Goal: Entertainment & Leisure: Consume media (video, audio)

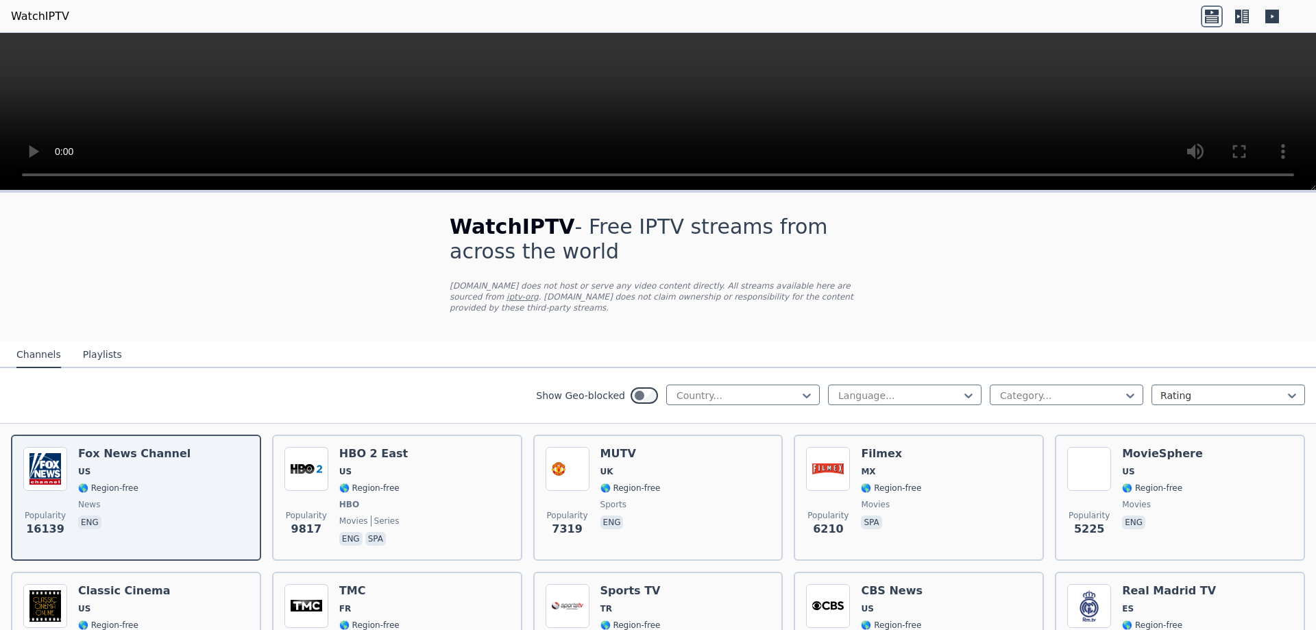
click at [97, 345] on button "Playlists" at bounding box center [102, 355] width 39 height 26
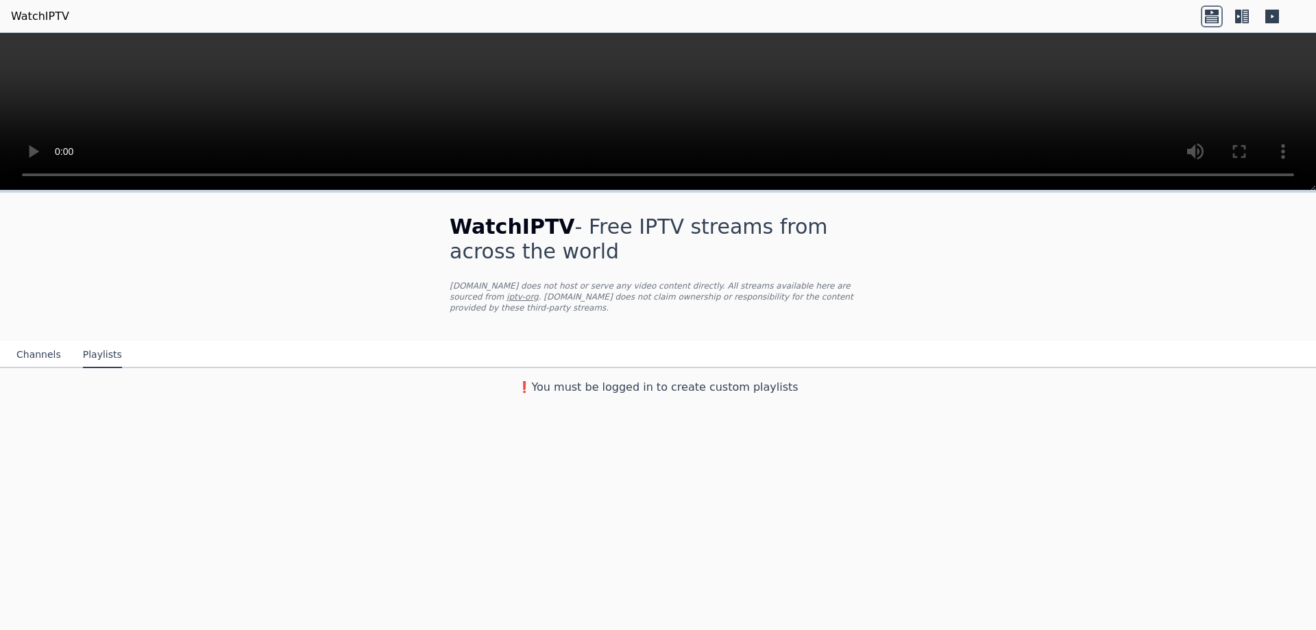
click at [51, 345] on button "Channels" at bounding box center [38, 355] width 45 height 26
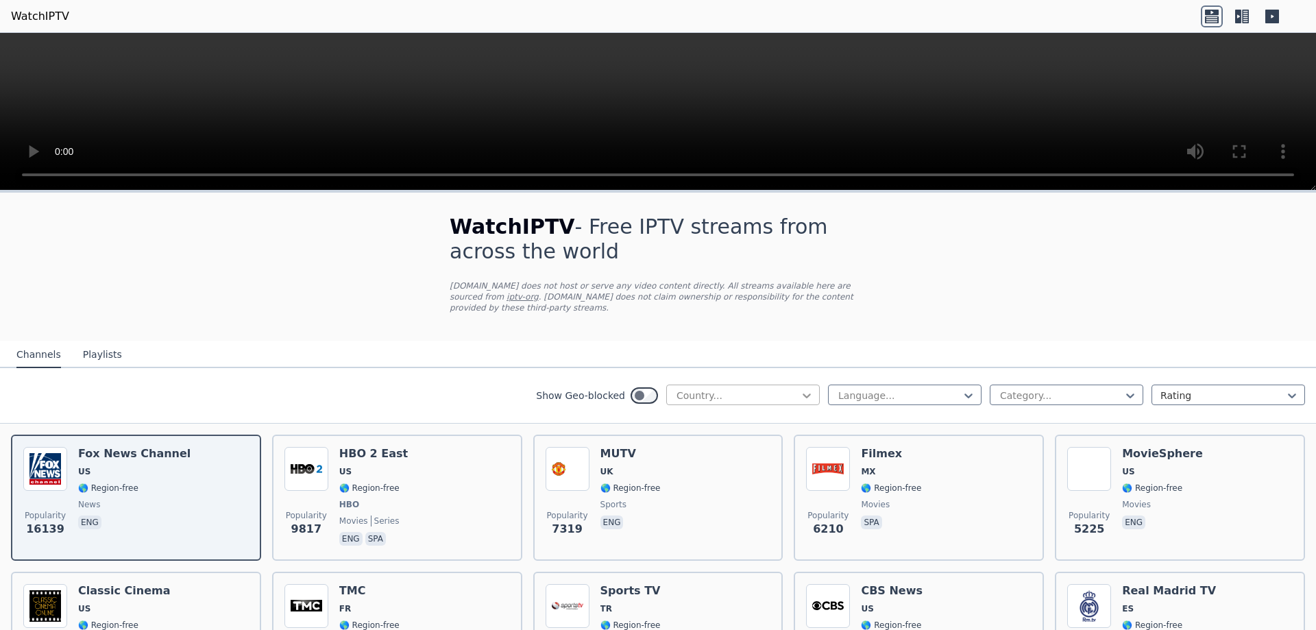
click at [800, 388] on icon at bounding box center [807, 395] width 14 height 14
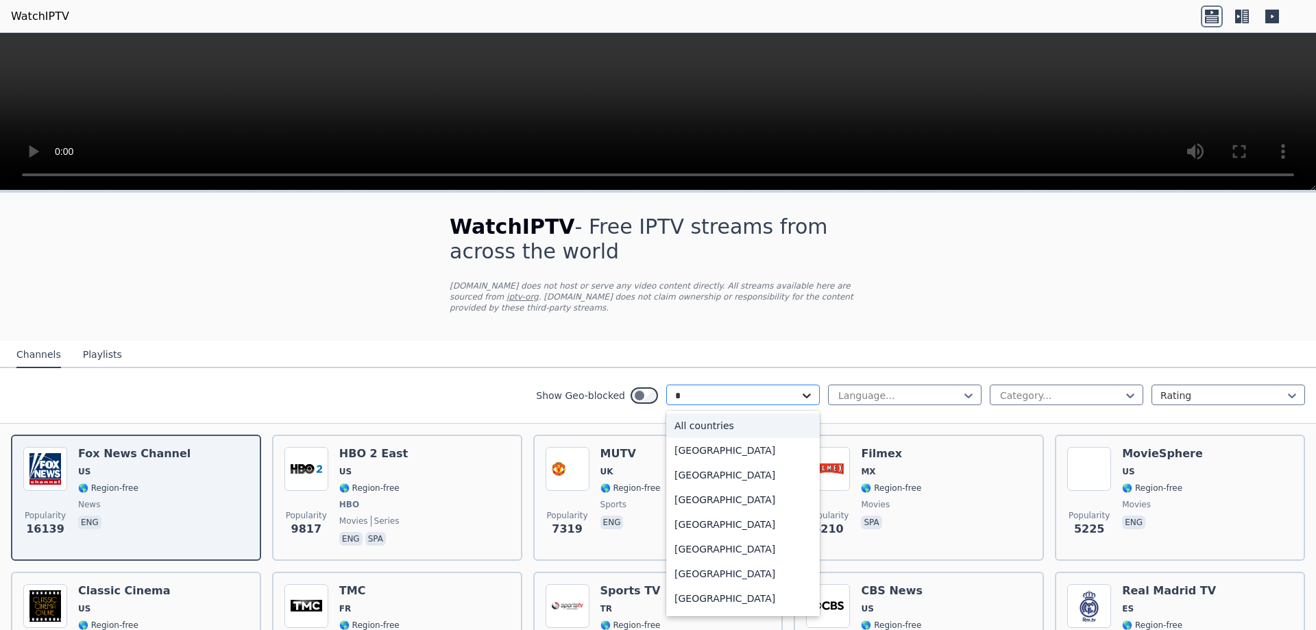
type input "**"
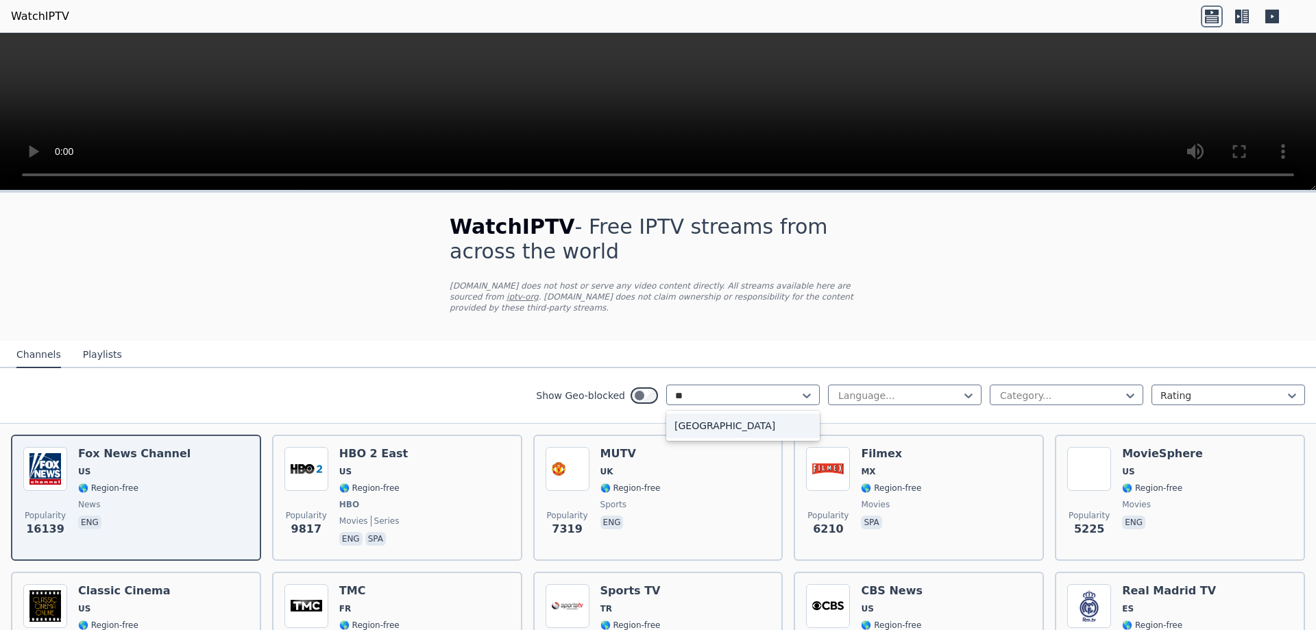
click at [744, 413] on div "[GEOGRAPHIC_DATA]" at bounding box center [742, 425] width 153 height 25
click at [865, 389] on div at bounding box center [899, 395] width 125 height 14
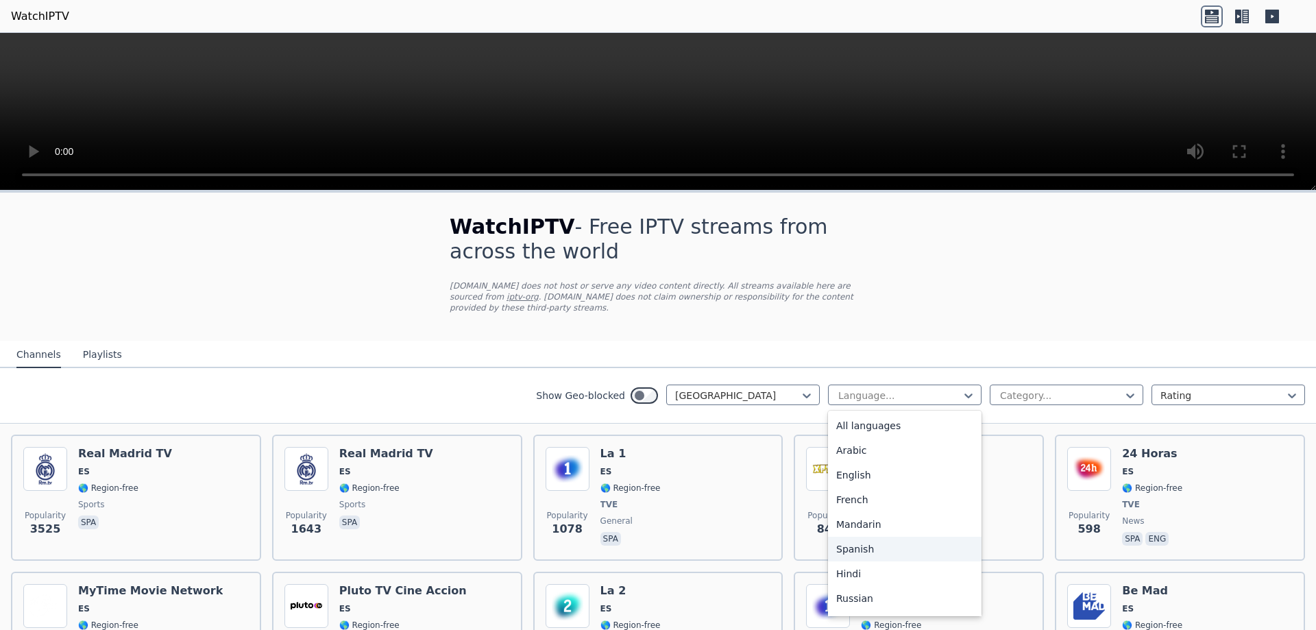
click at [863, 538] on div "Spanish" at bounding box center [904, 548] width 153 height 25
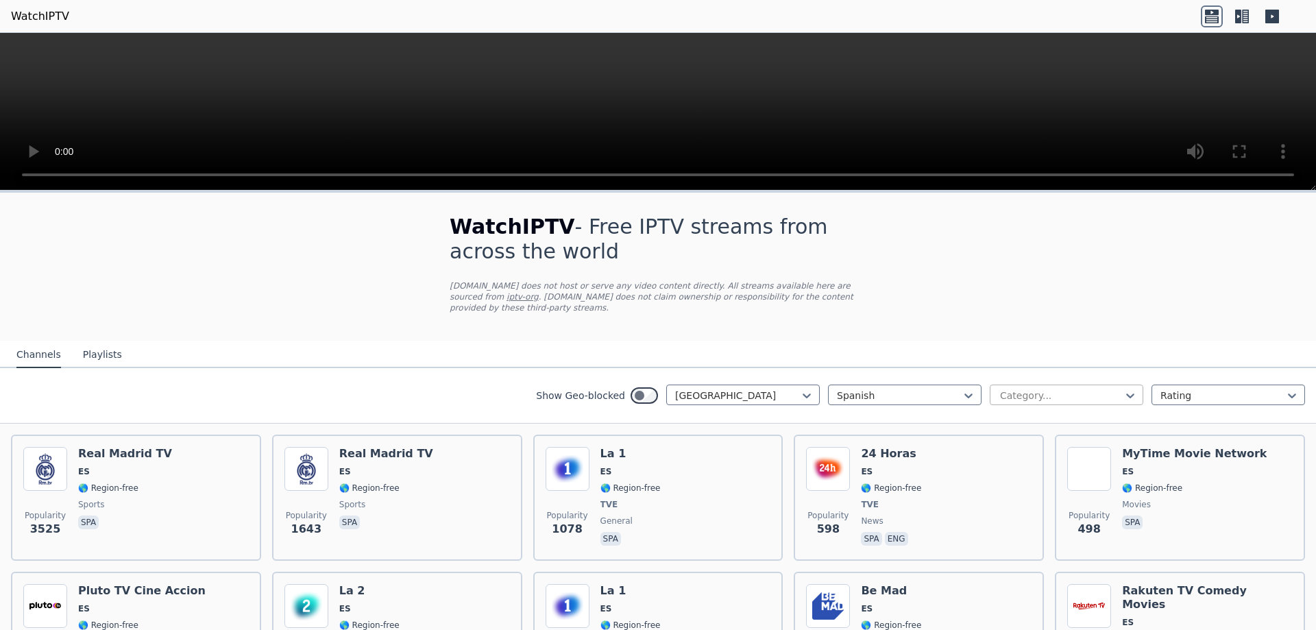
click at [1060, 388] on div at bounding box center [1060, 395] width 125 height 14
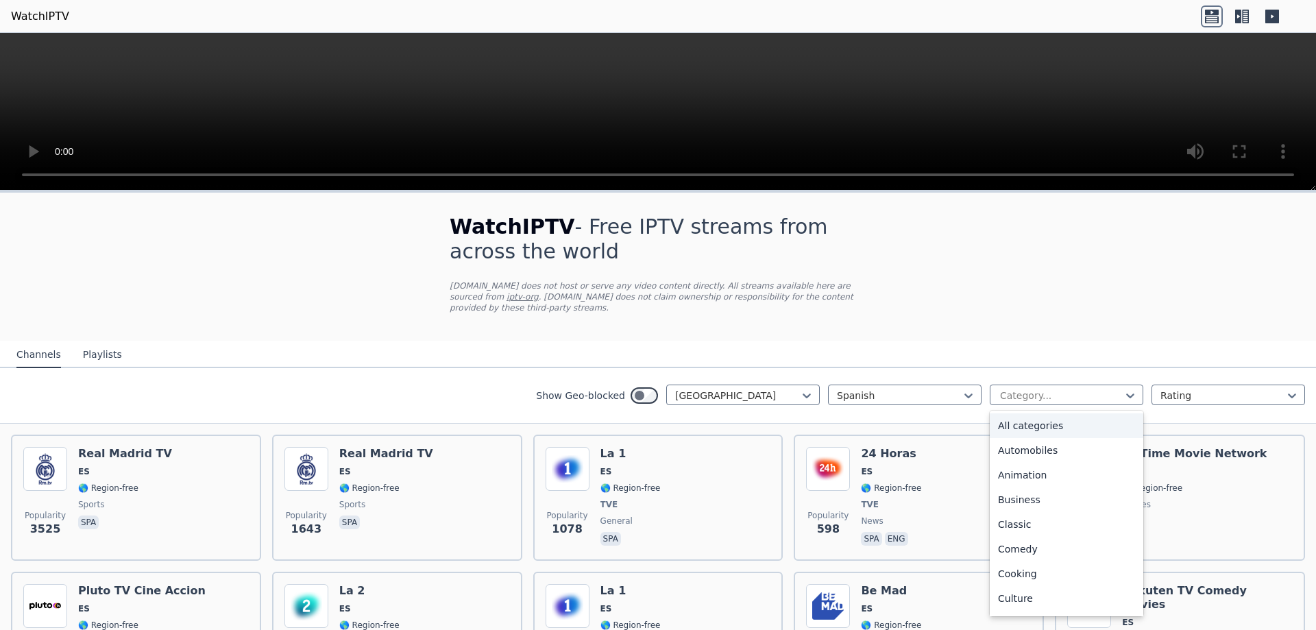
click at [1036, 417] on div "All categories" at bounding box center [1065, 425] width 153 height 25
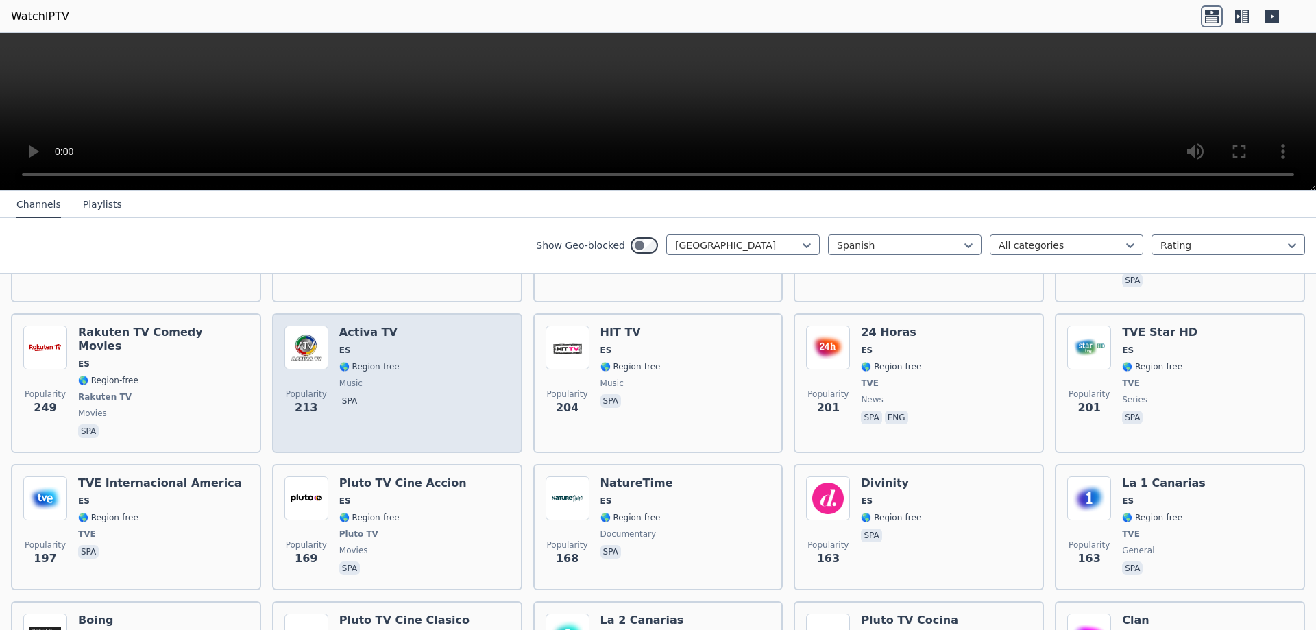
scroll to position [411, 0]
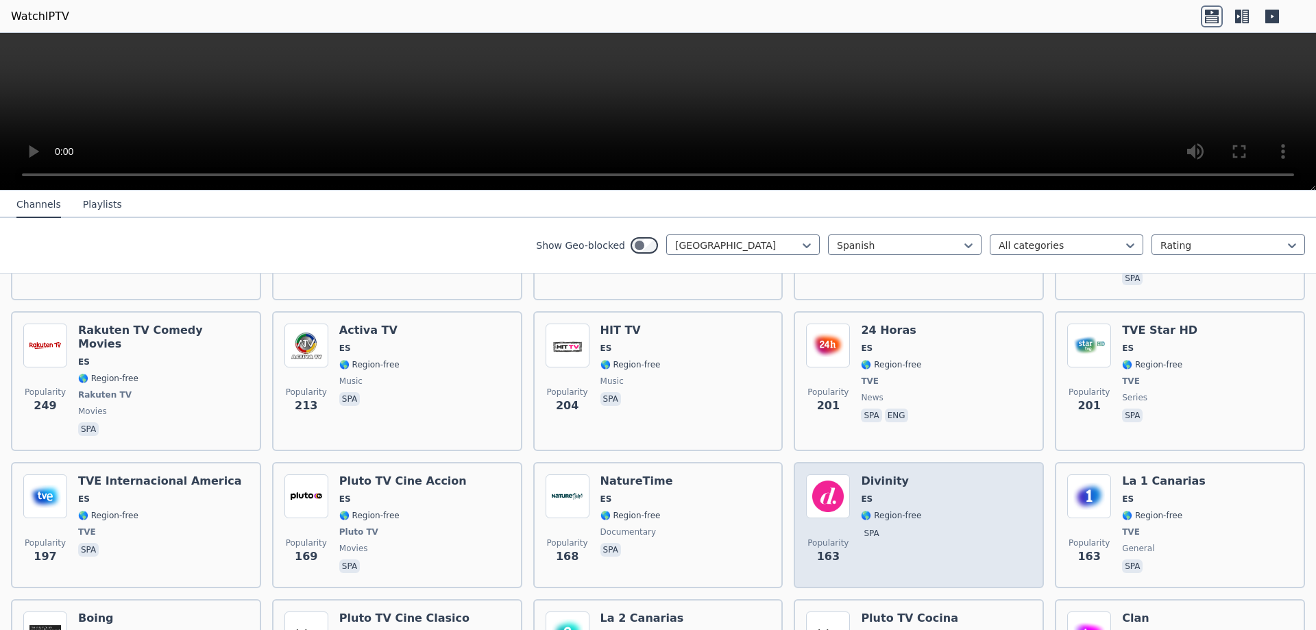
click at [896, 526] on span "spa" at bounding box center [891, 534] width 60 height 16
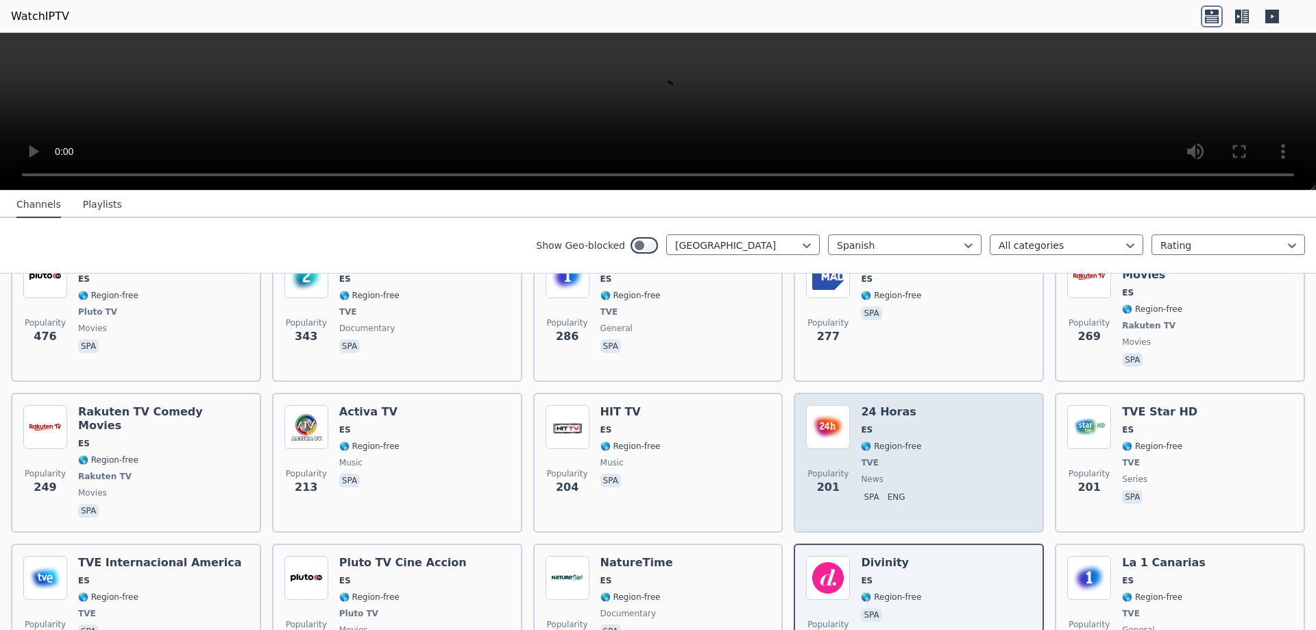
scroll to position [343, 0]
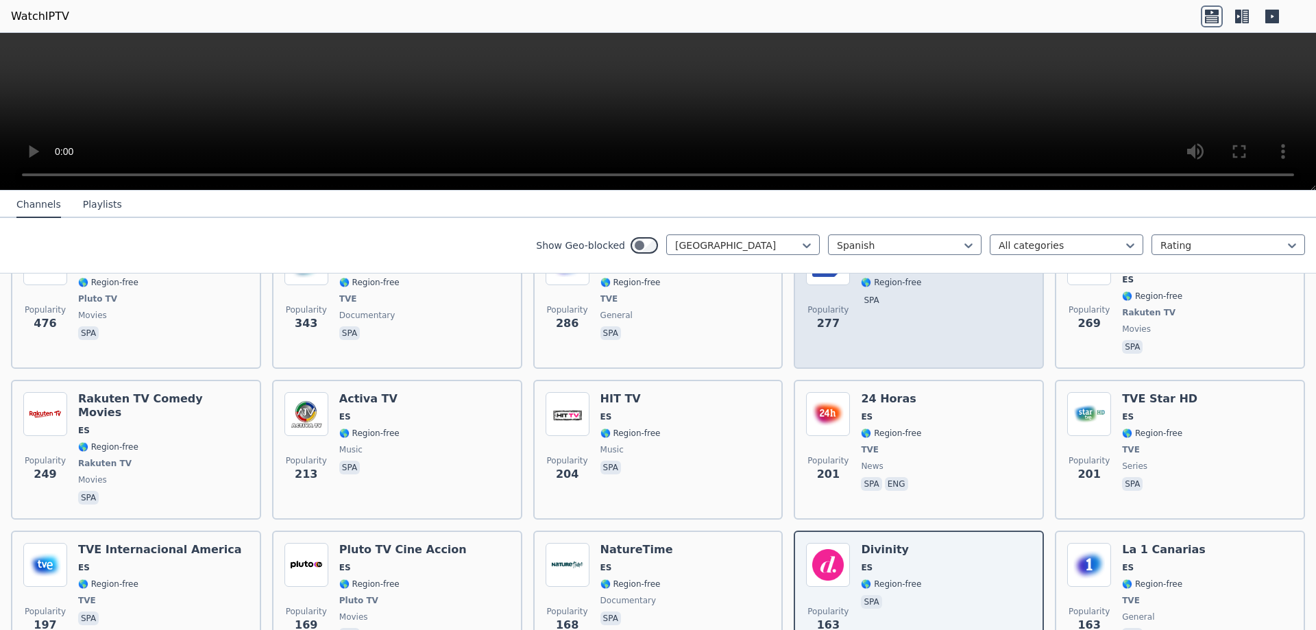
click at [861, 318] on div "Be Mad ES 🌎 Region-free spa" at bounding box center [891, 298] width 60 height 115
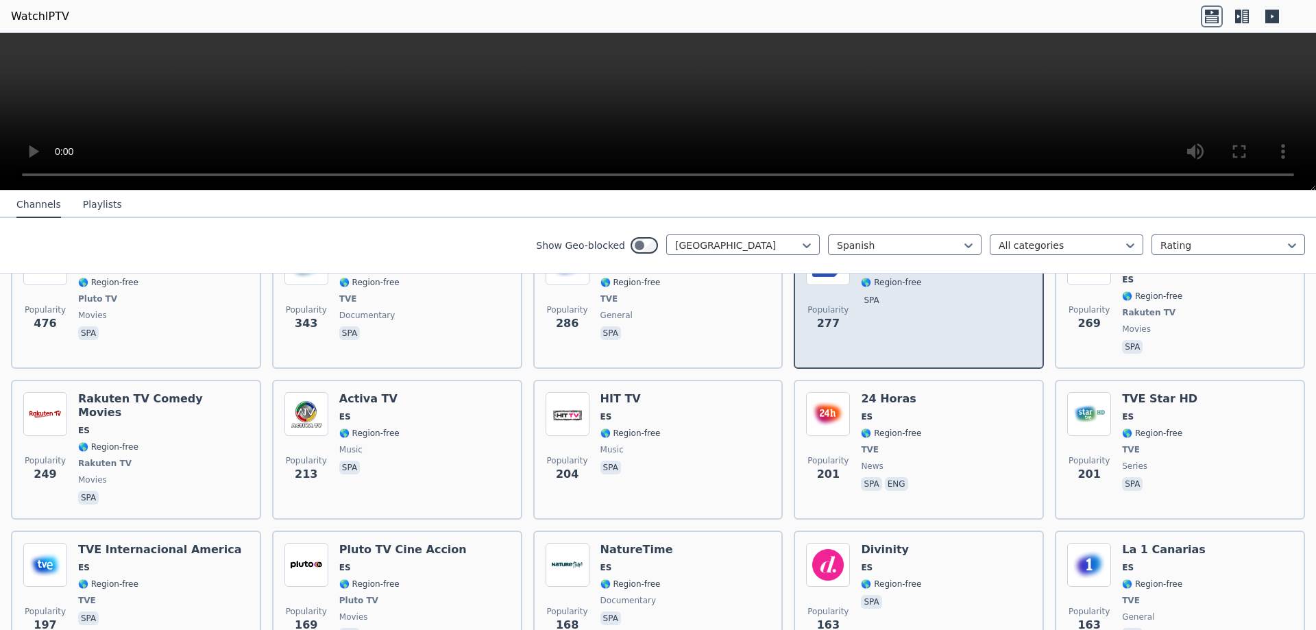
click at [861, 297] on span "spa" at bounding box center [891, 301] width 60 height 16
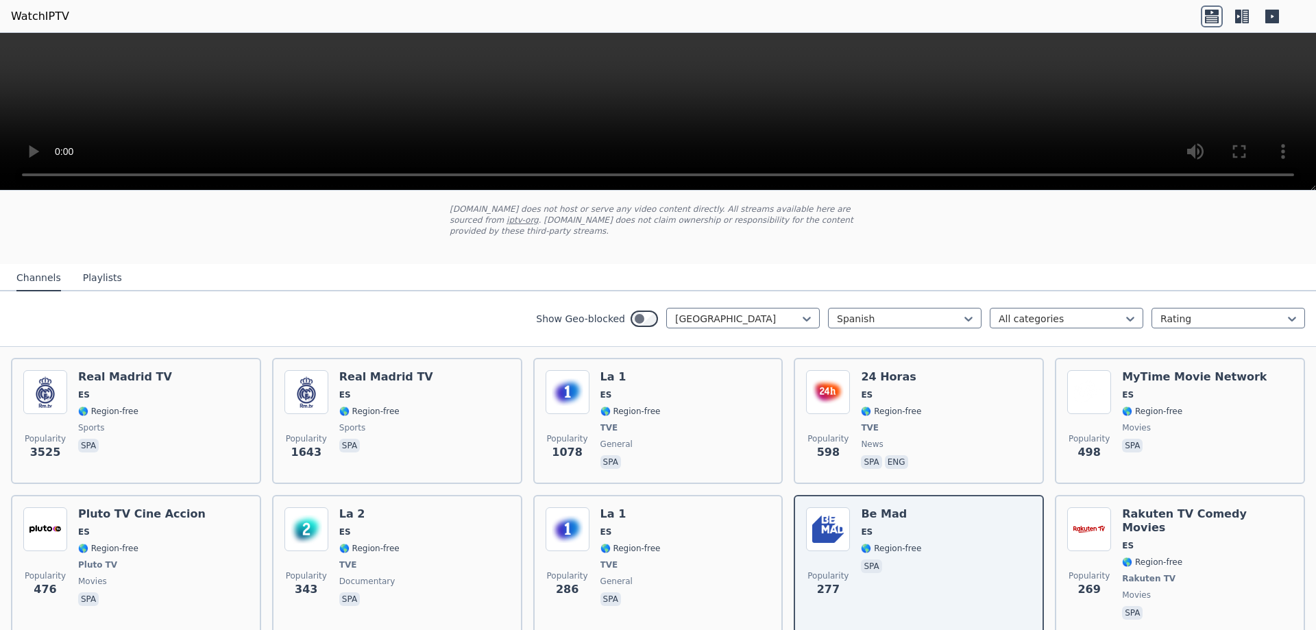
scroll to position [0, 0]
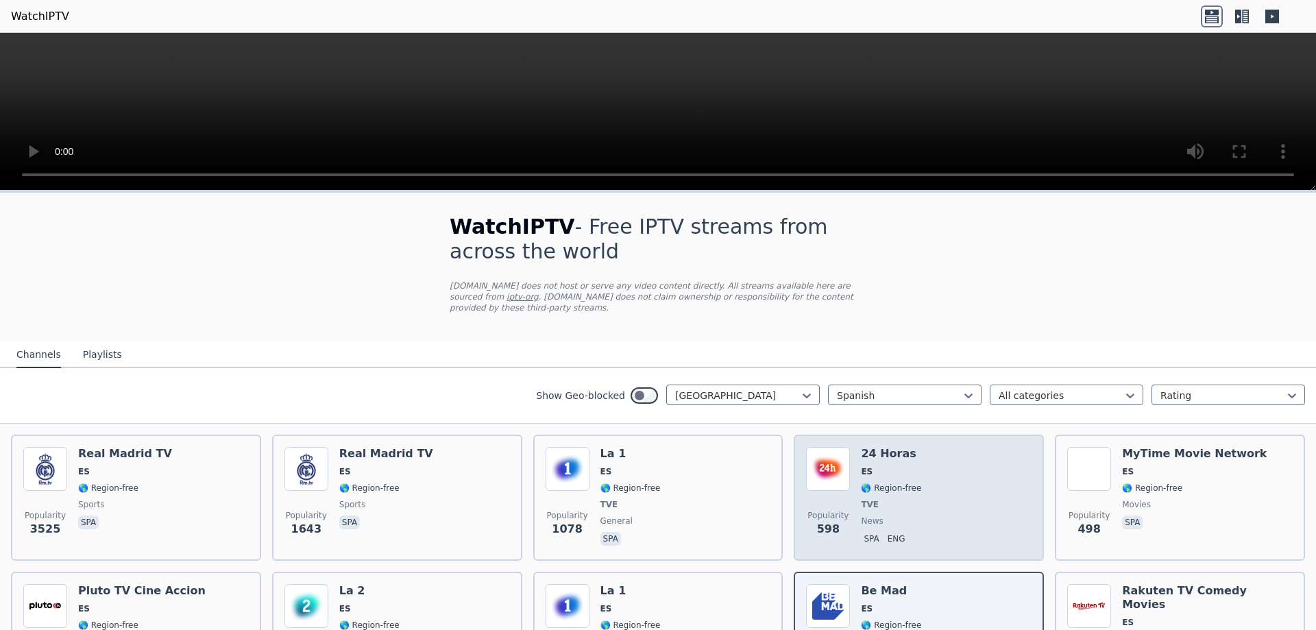
click at [861, 466] on span "ES" at bounding box center [867, 471] width 12 height 11
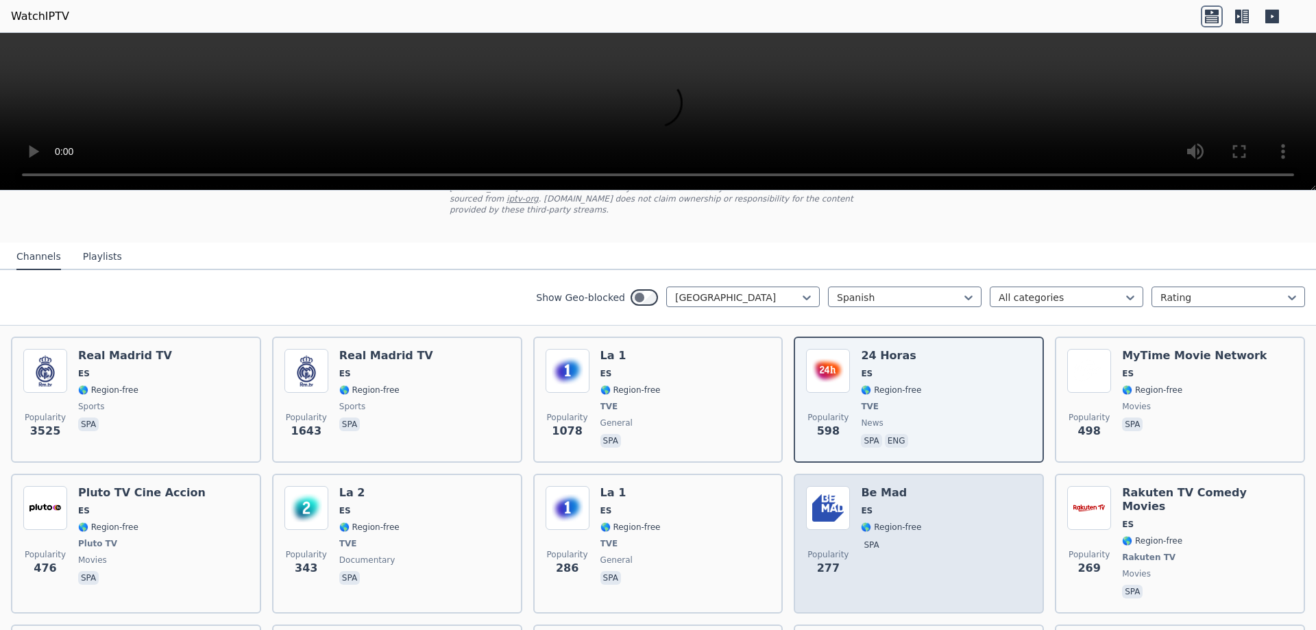
scroll to position [137, 0]
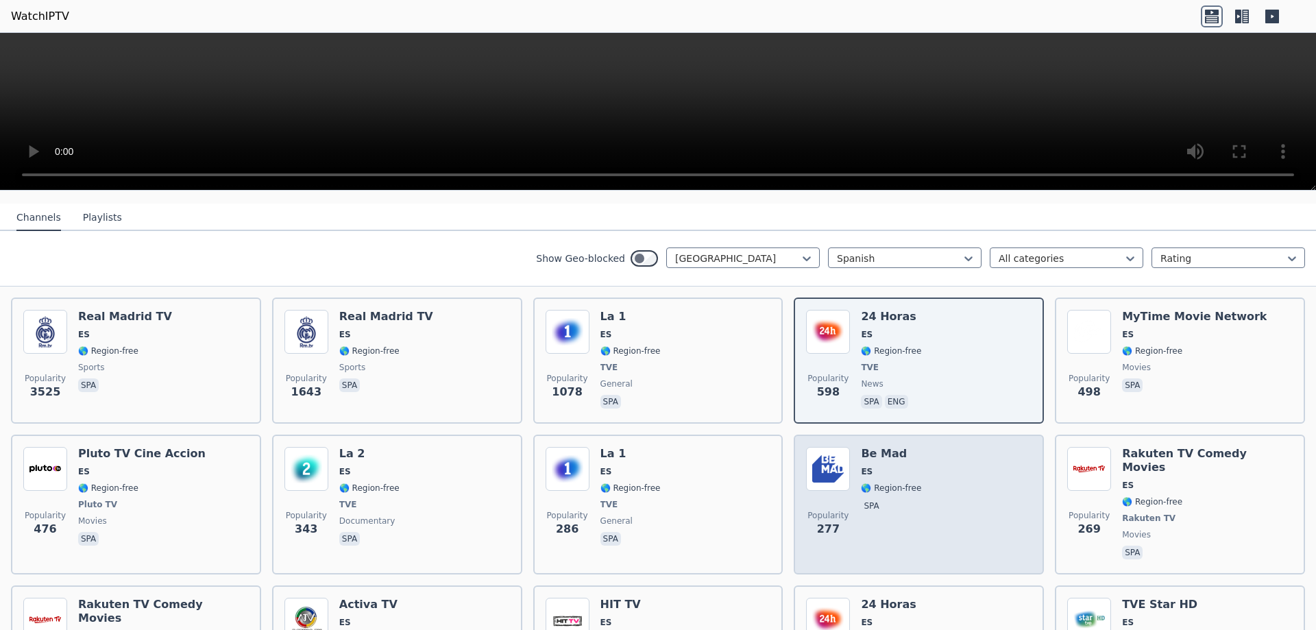
click at [880, 507] on div "Be Mad ES 🌎 Region-free spa" at bounding box center [891, 504] width 60 height 115
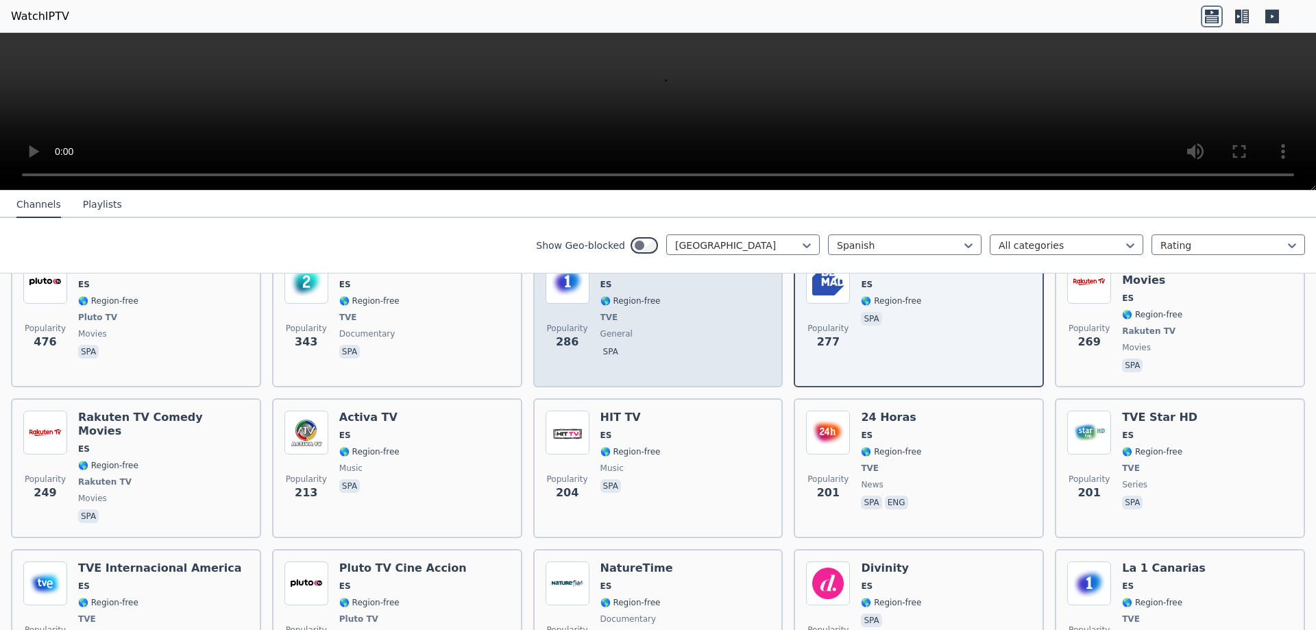
scroll to position [343, 0]
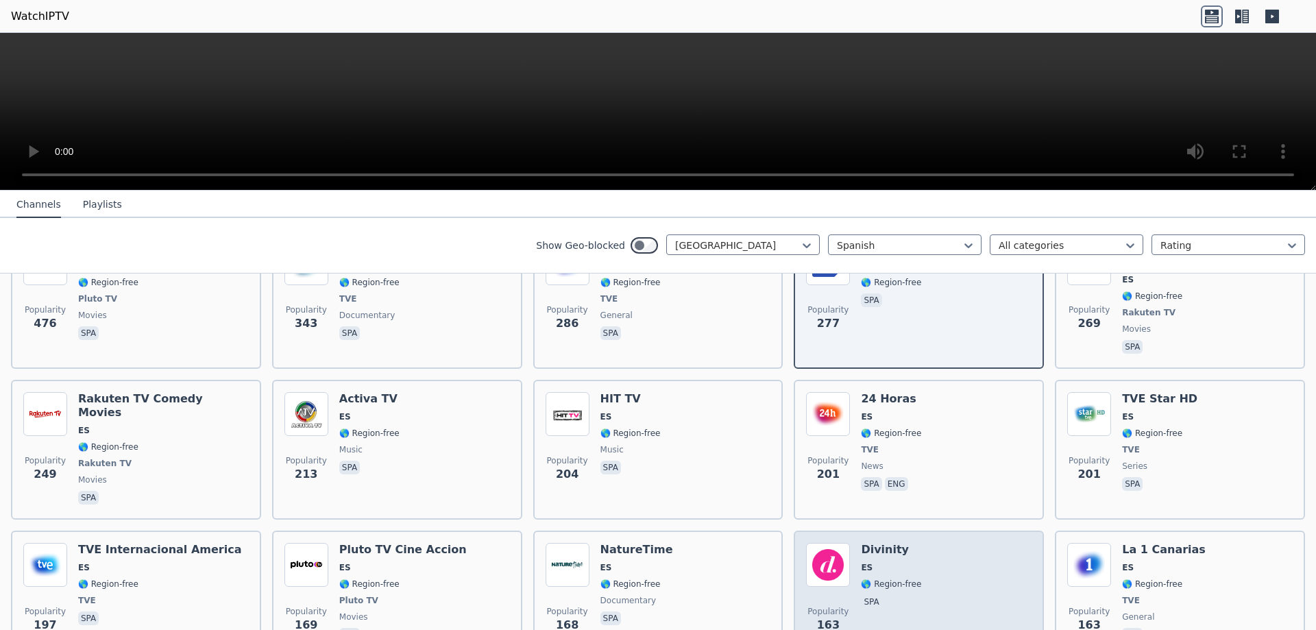
click at [850, 543] on div "Popularity 163 Divinity ES 🌎 Region-free spa" at bounding box center [918, 593] width 225 height 101
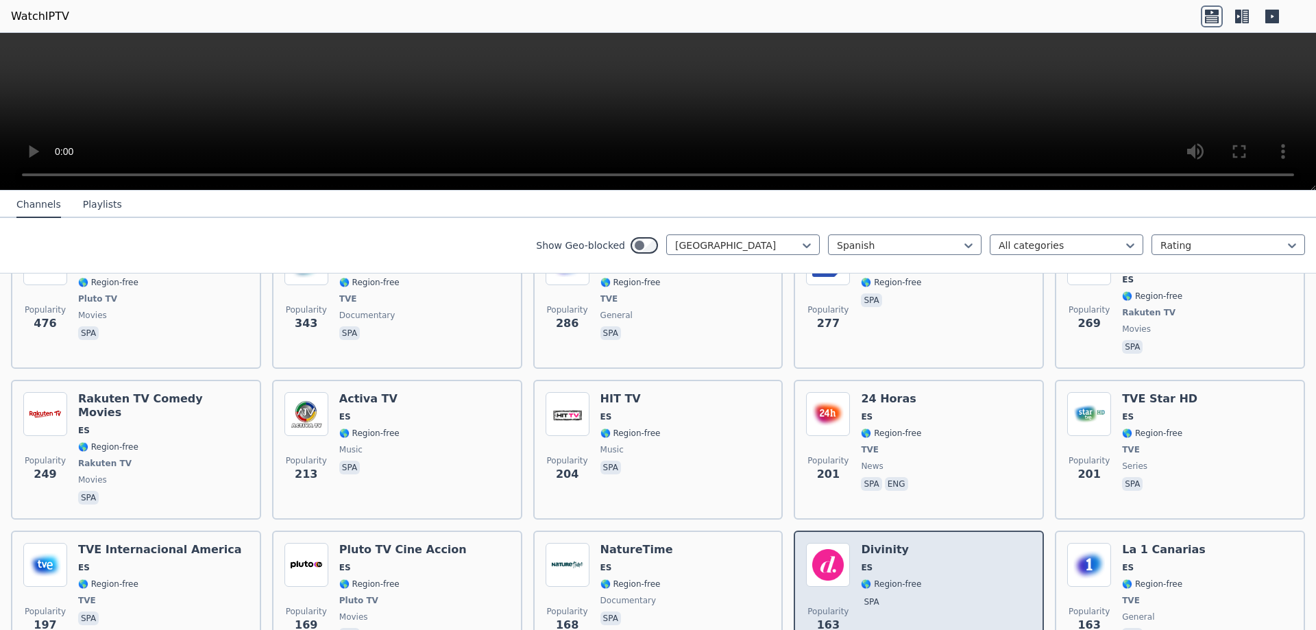
click at [850, 543] on div "Popularity 163 Divinity ES 🌎 Region-free spa" at bounding box center [918, 593] width 225 height 101
click at [838, 543] on img at bounding box center [828, 565] width 44 height 44
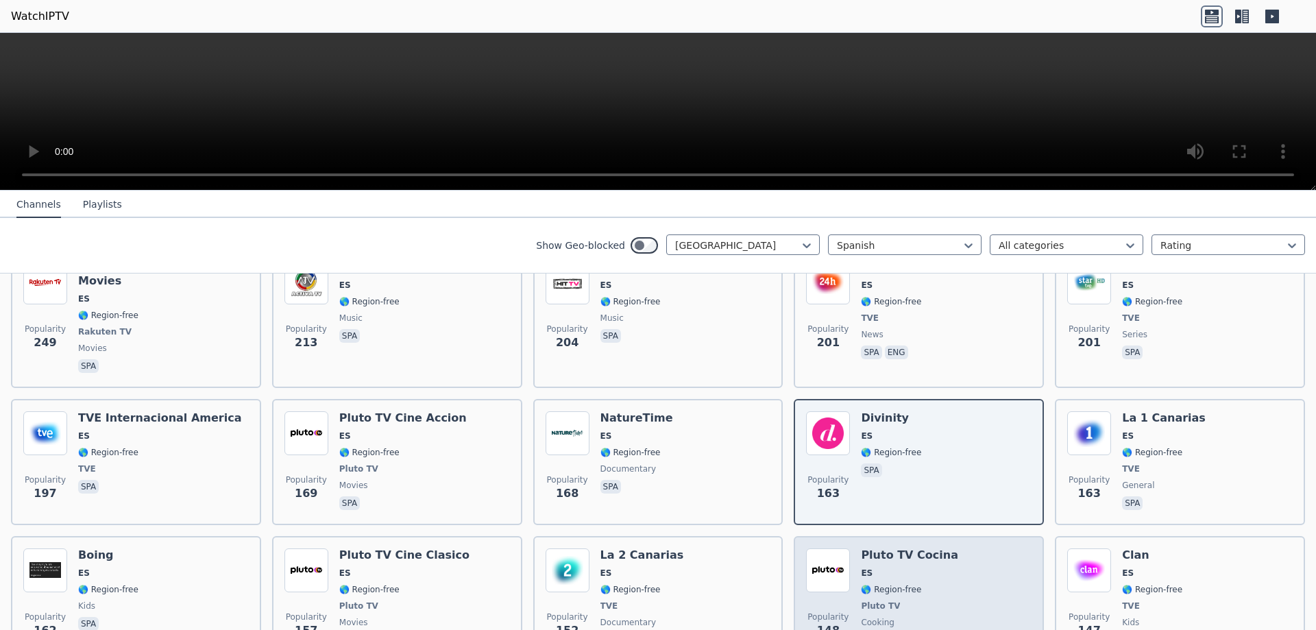
scroll to position [480, 0]
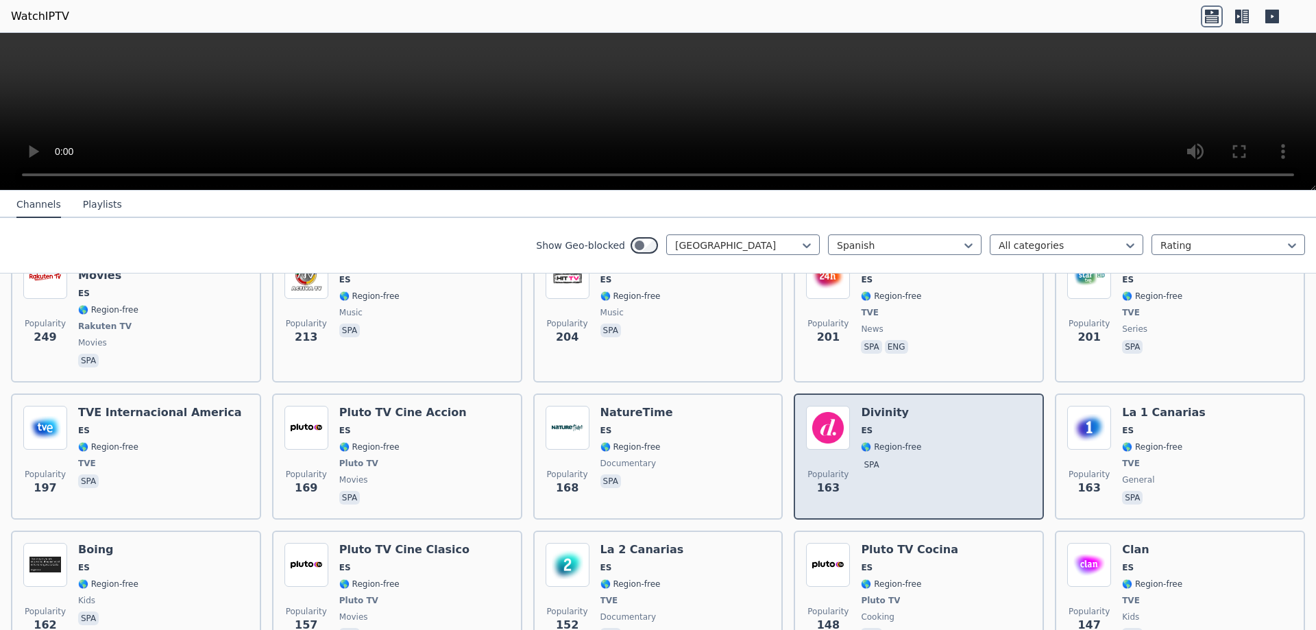
click at [911, 406] on div "Popularity 163 Divinity ES 🌎 Region-free spa" at bounding box center [918, 456] width 225 height 101
drag, startPoint x: 891, startPoint y: 402, endPoint x: 896, endPoint y: 415, distance: 13.9
click at [896, 415] on div "Divinity ES 🌎 Region-free spa" at bounding box center [891, 456] width 60 height 101
click at [817, 480] on span "163" at bounding box center [828, 488] width 23 height 16
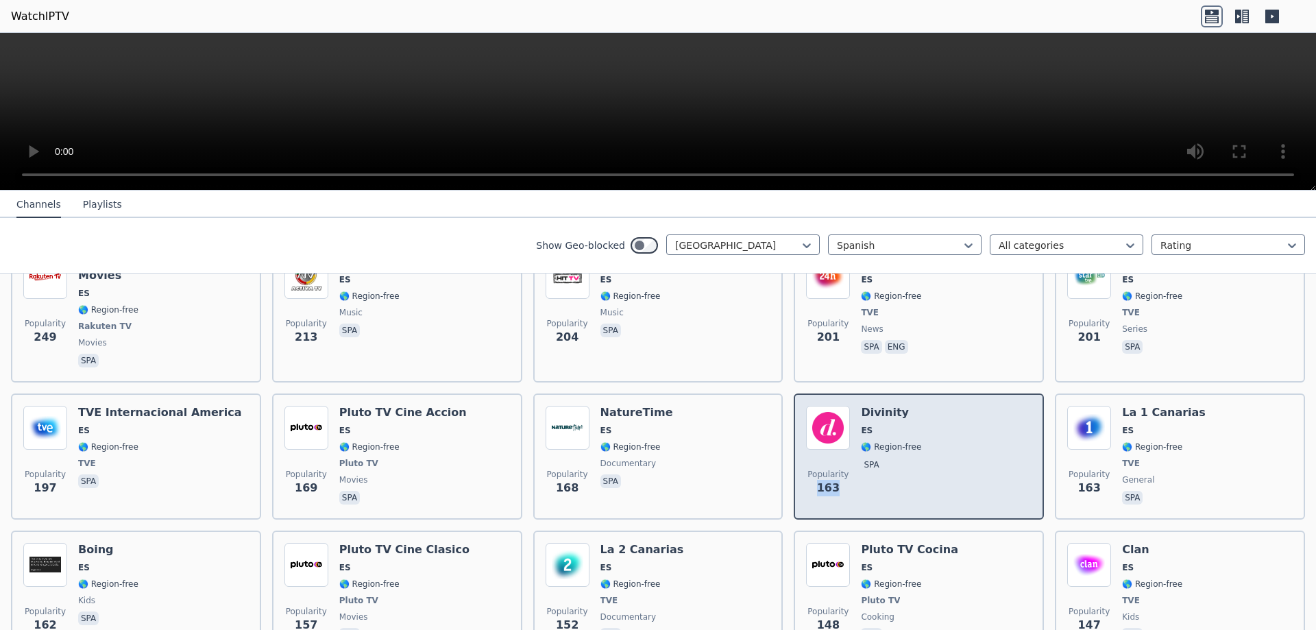
click at [817, 480] on span "163" at bounding box center [828, 488] width 23 height 16
click at [824, 406] on img at bounding box center [828, 428] width 44 height 44
click at [896, 455] on div "Divinity ES 🌎 Region-free spa" at bounding box center [891, 456] width 60 height 101
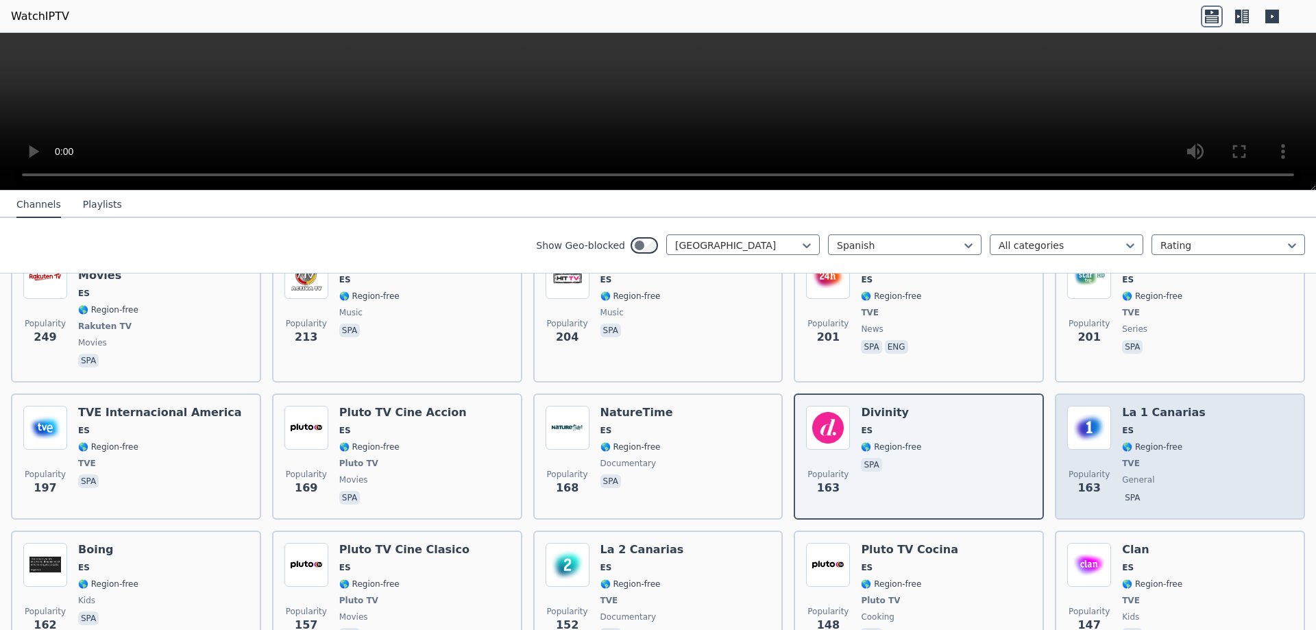
click at [1083, 415] on div "Popularity 163" at bounding box center [1089, 456] width 44 height 101
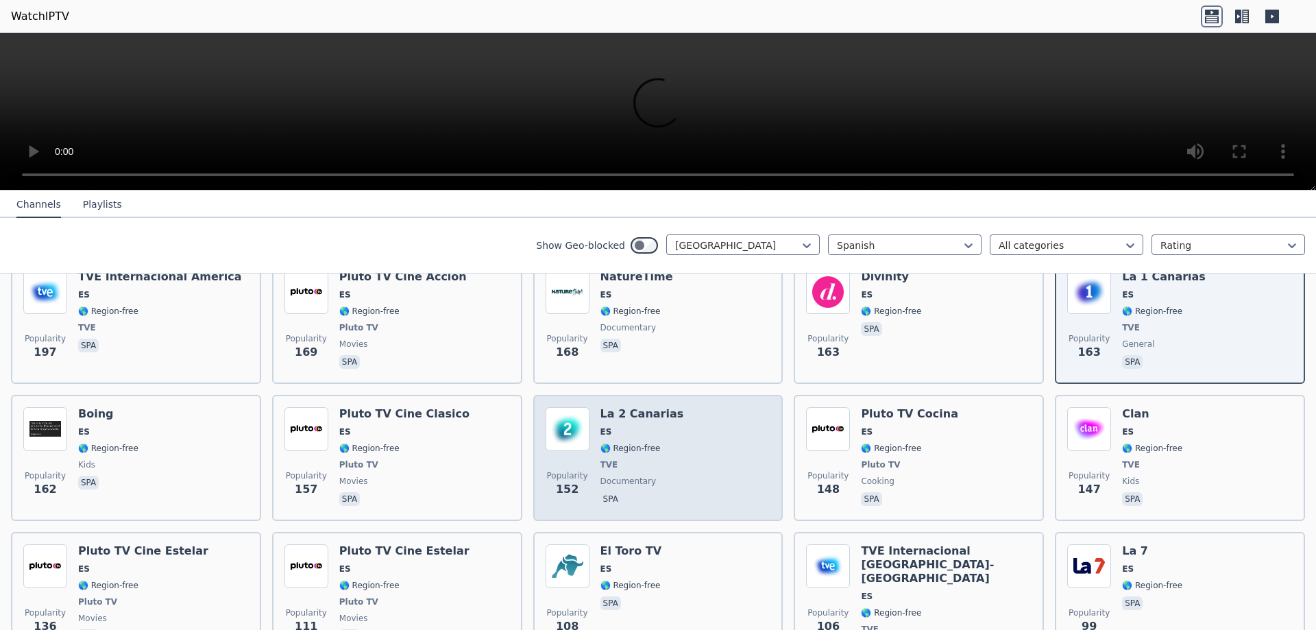
scroll to position [617, 0]
click at [610, 458] on span "TVE" at bounding box center [609, 463] width 18 height 11
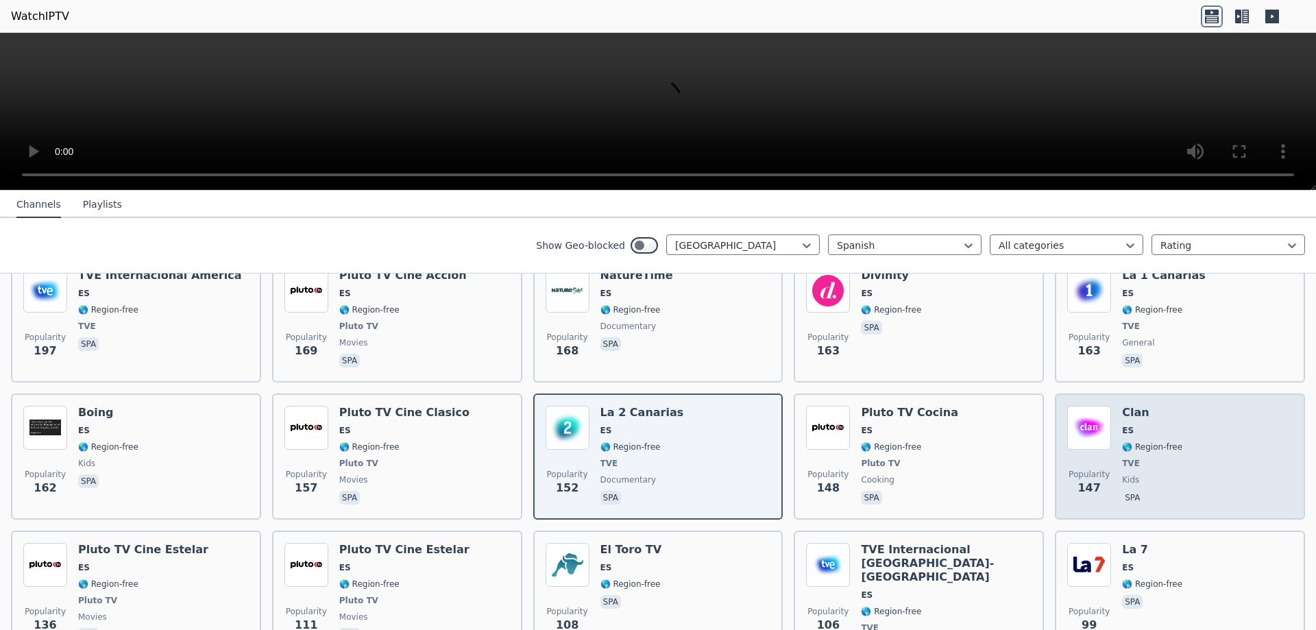
click at [1080, 419] on div "Popularity 147" at bounding box center [1089, 456] width 44 height 101
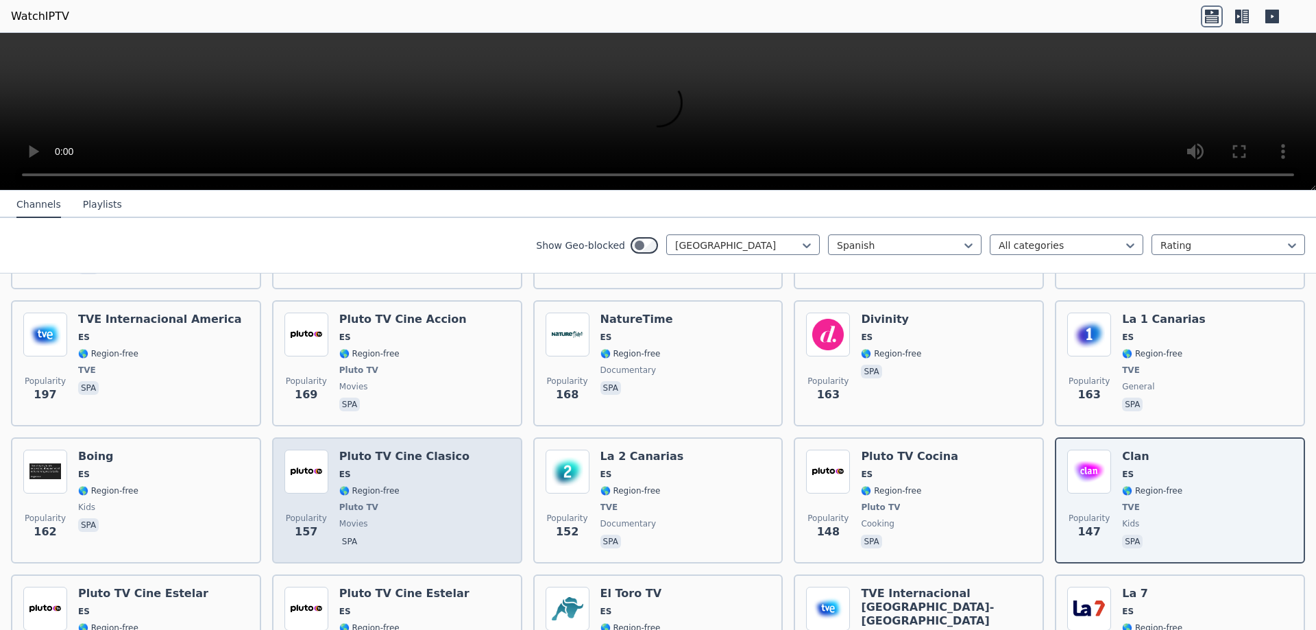
scroll to position [548, 0]
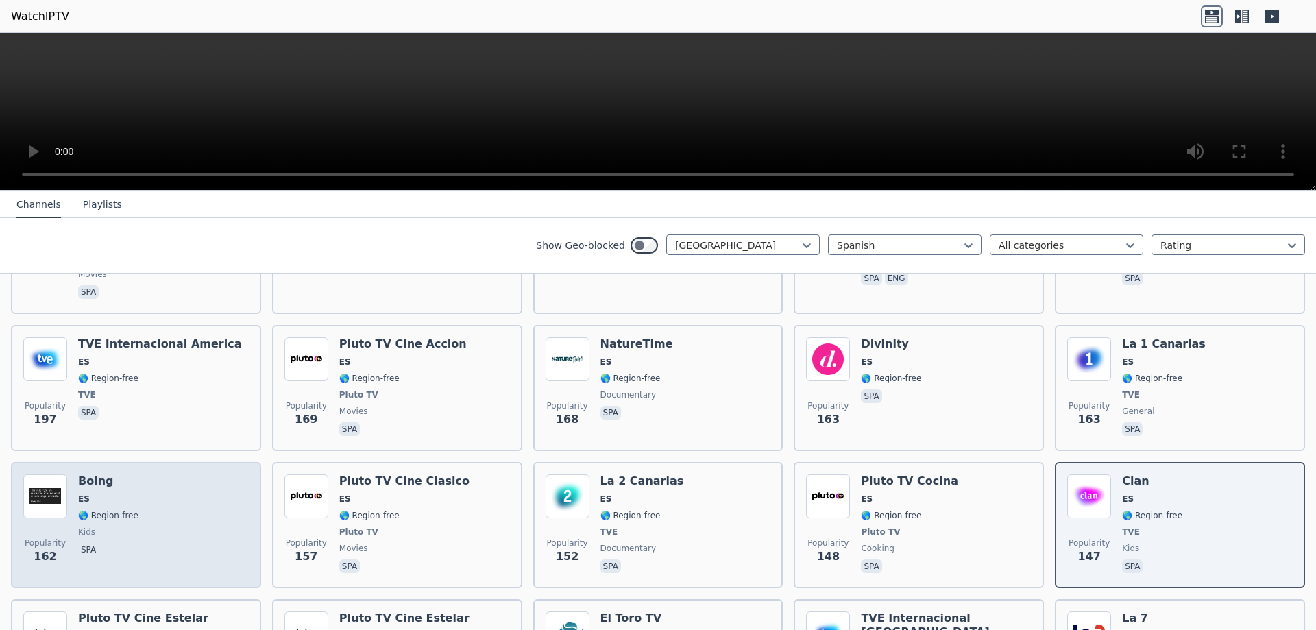
click at [110, 493] on span "ES" at bounding box center [108, 498] width 60 height 11
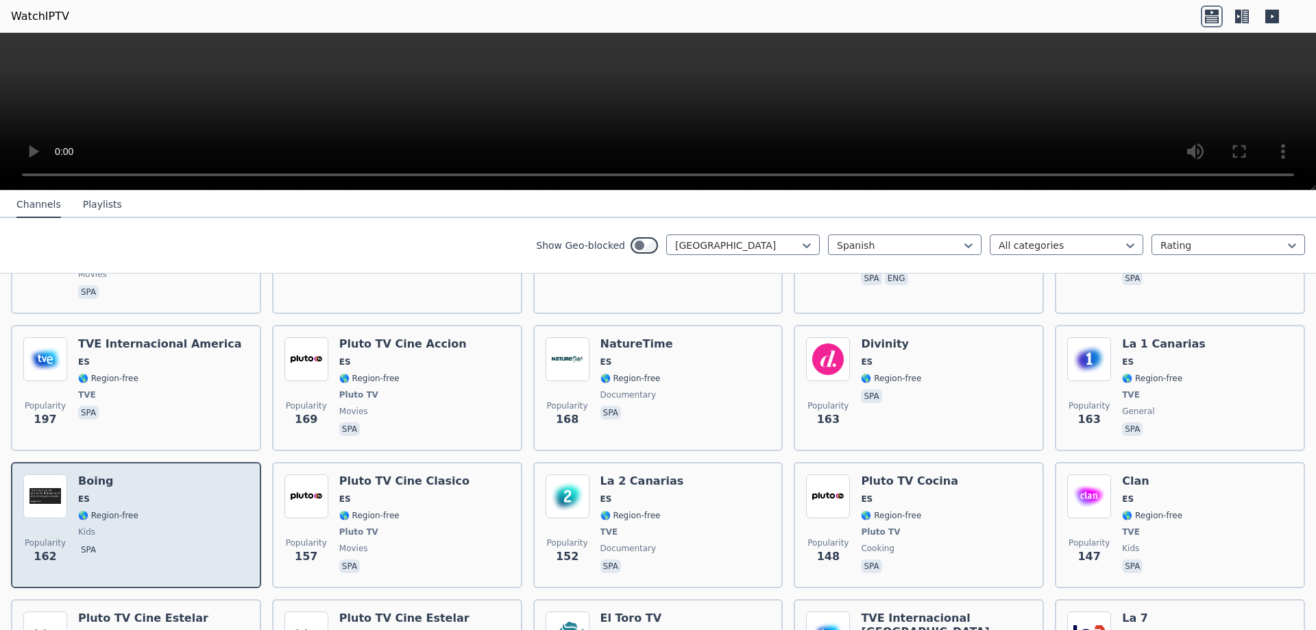
click at [167, 496] on div "Popularity 162 Boing ES 🌎 Region-free kids spa" at bounding box center [135, 524] width 225 height 101
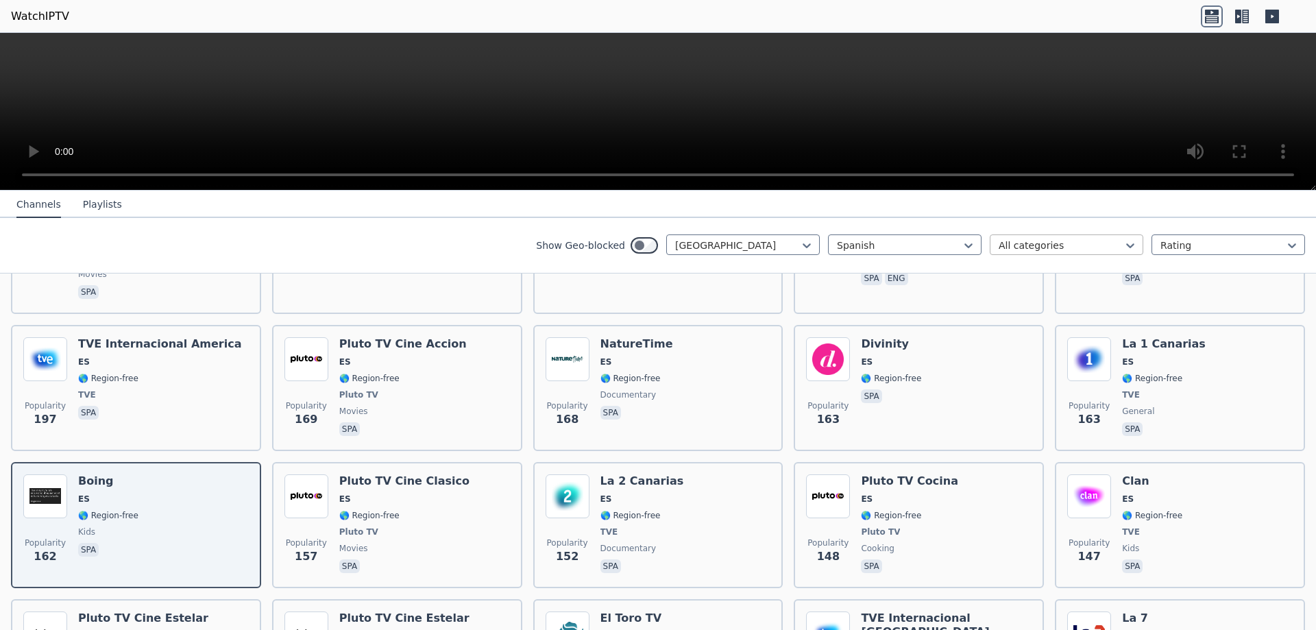
click at [1037, 248] on div at bounding box center [1060, 245] width 125 height 14
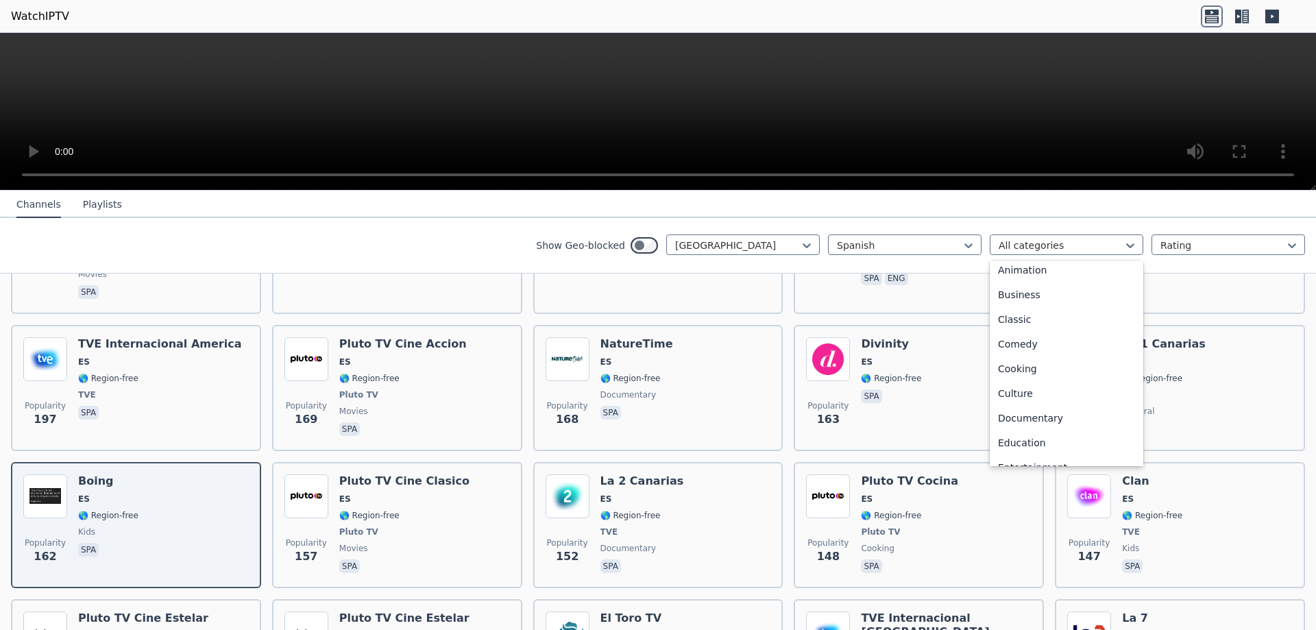
scroll to position [0, 0]
click at [1043, 328] on div "Animation" at bounding box center [1065, 324] width 153 height 25
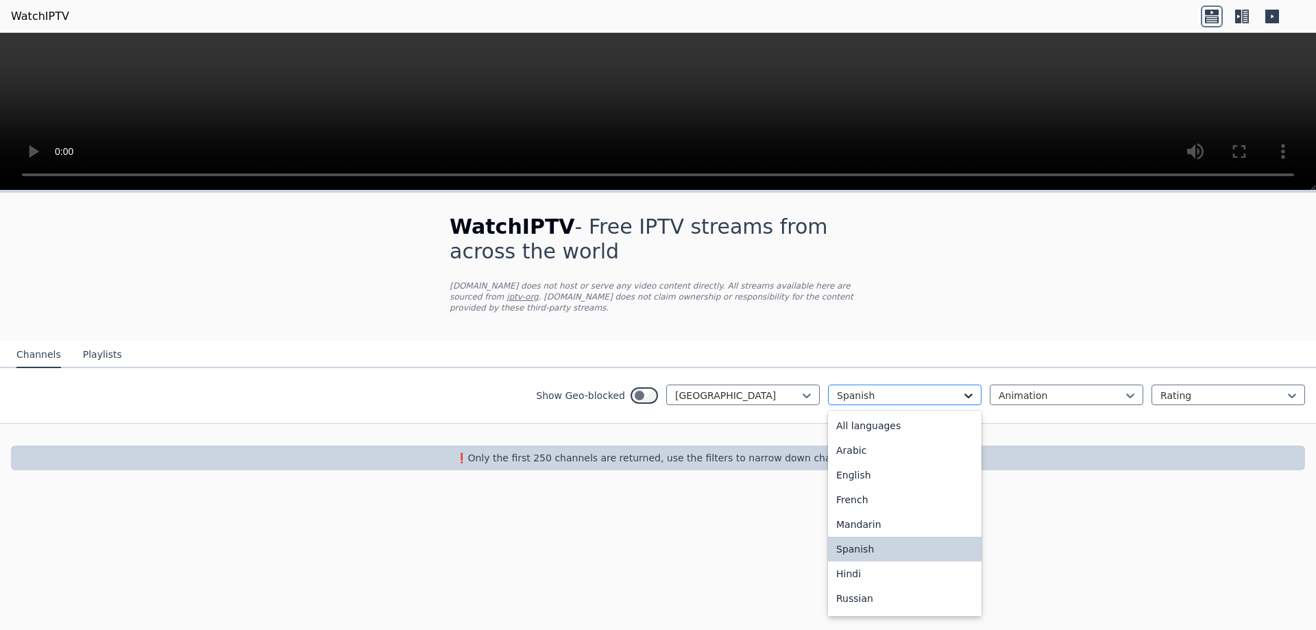
click at [967, 388] on icon at bounding box center [968, 395] width 14 height 14
click at [1052, 388] on div at bounding box center [1060, 395] width 125 height 14
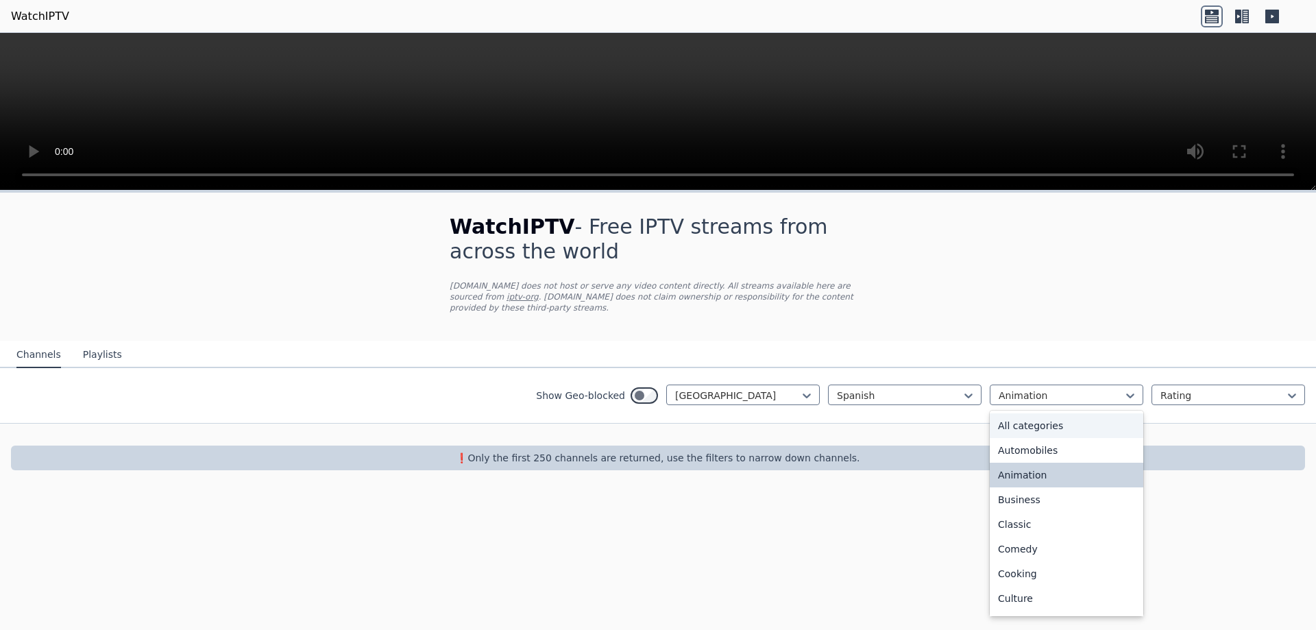
click at [1052, 413] on div "All categories" at bounding box center [1065, 425] width 153 height 25
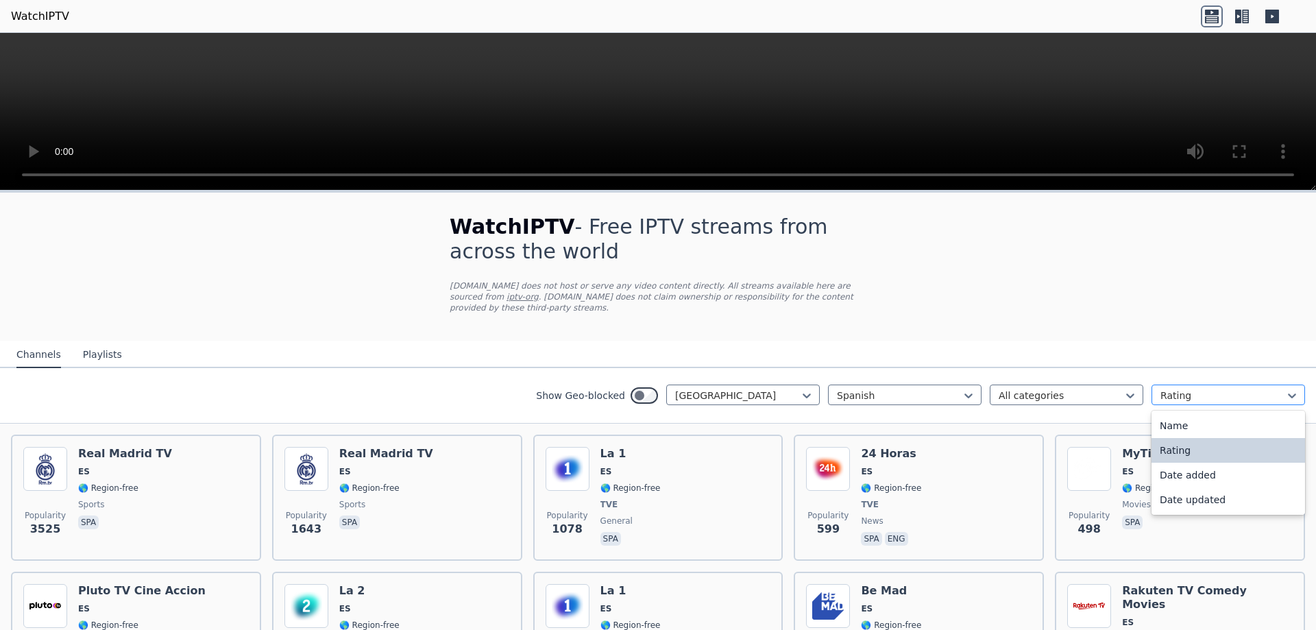
click at [1173, 388] on div at bounding box center [1222, 395] width 125 height 14
click at [1163, 417] on div "Name" at bounding box center [1227, 425] width 153 height 25
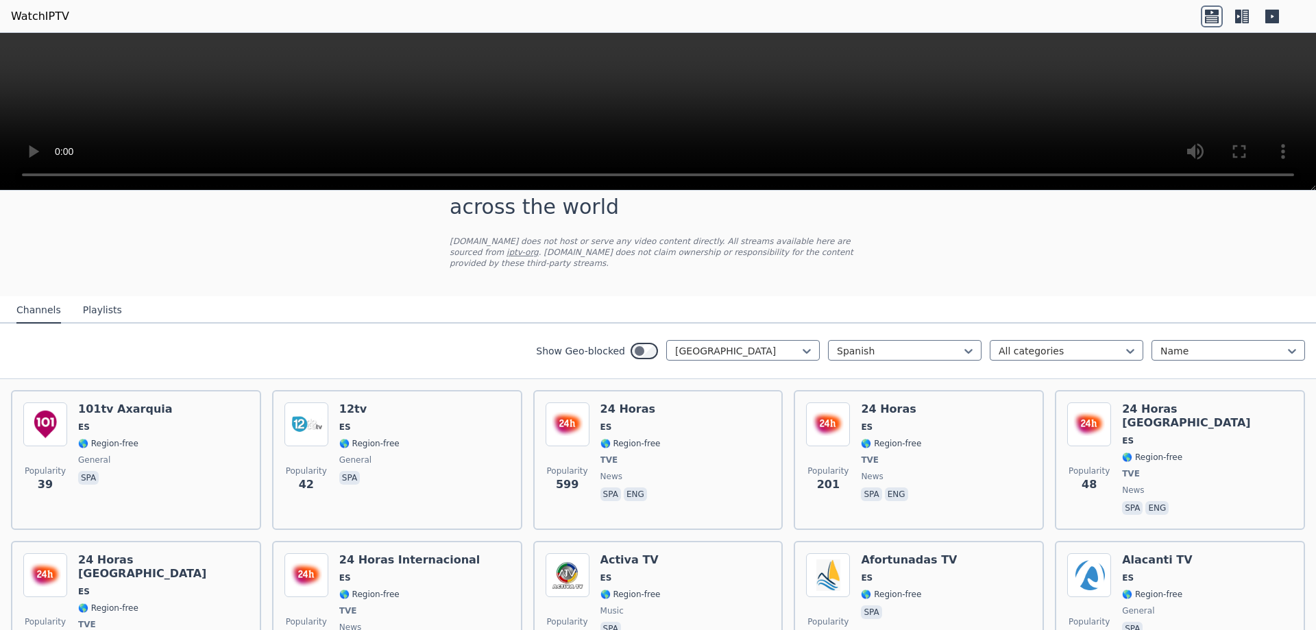
scroll to position [69, 0]
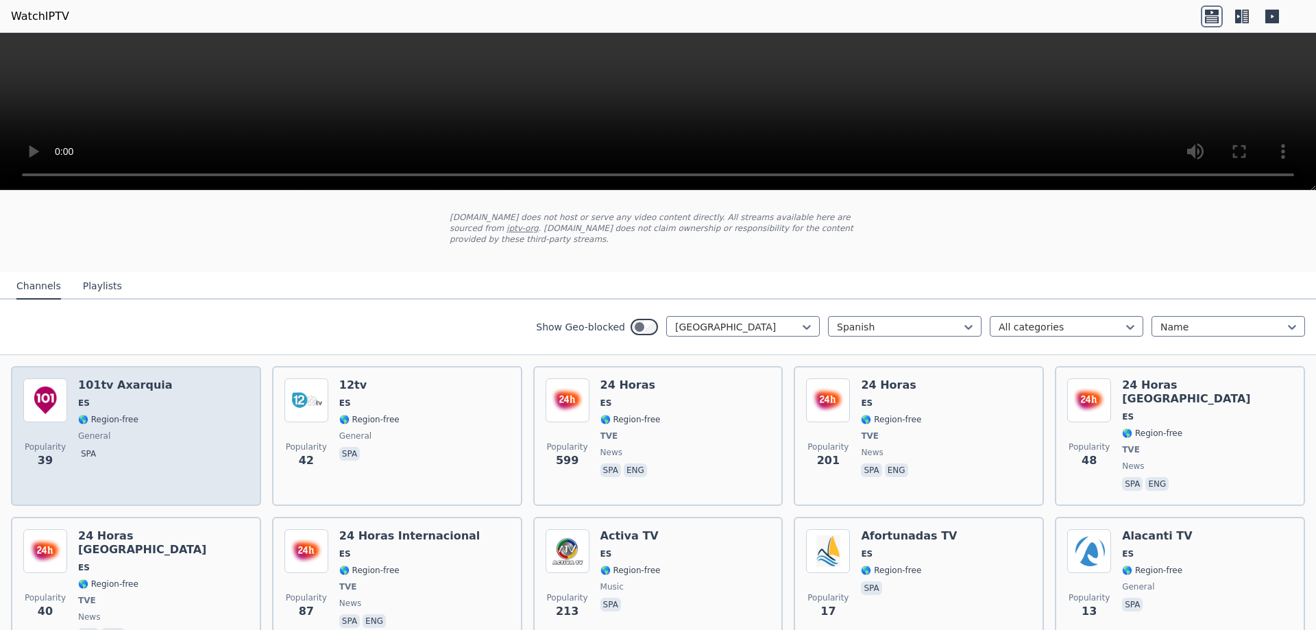
click at [29, 401] on img at bounding box center [45, 400] width 44 height 44
click at [175, 402] on div "Popularity 39 101tv [GEOGRAPHIC_DATA] ES 🌎 Region-free general spa" at bounding box center [135, 435] width 225 height 115
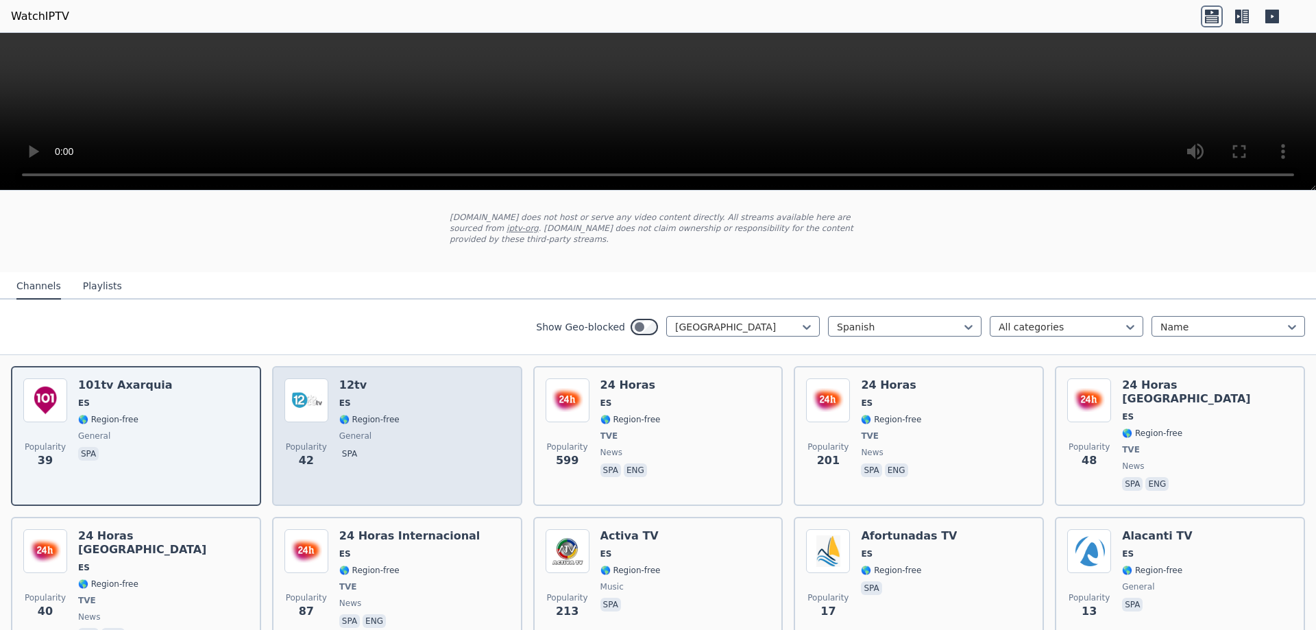
click at [461, 399] on div "Popularity 42 12tv ES 🌎 Region-free general spa" at bounding box center [396, 435] width 225 height 115
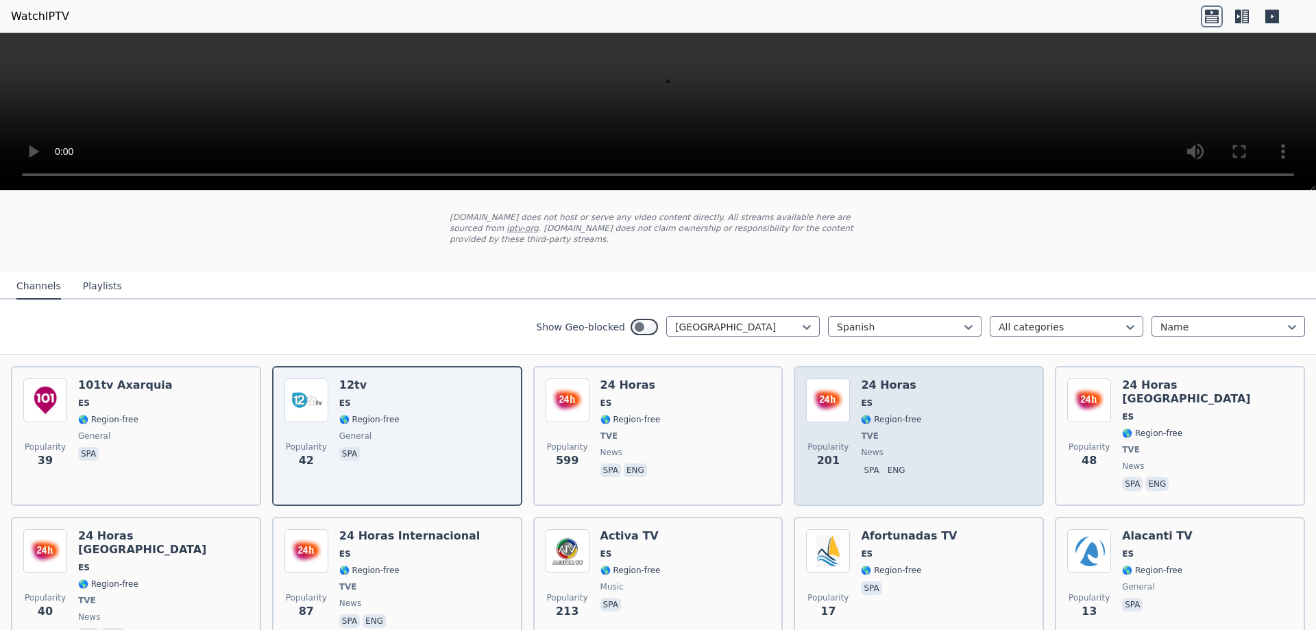
click at [824, 398] on img at bounding box center [828, 400] width 44 height 44
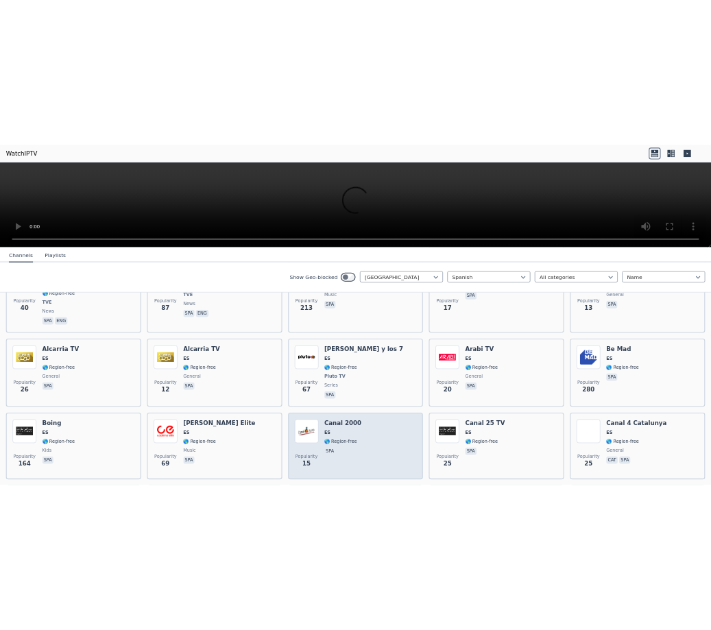
scroll to position [411, 0]
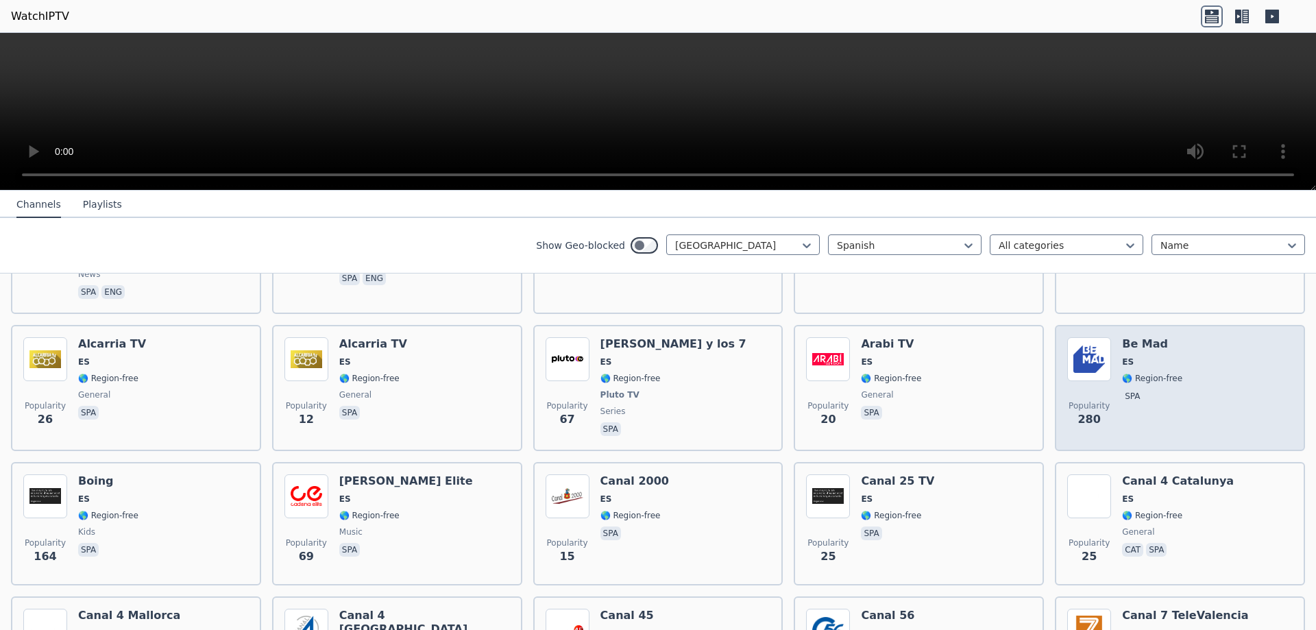
click at [1226, 342] on div "Popularity 280 Be Mad ES 🌎 Region-free spa" at bounding box center [1179, 387] width 225 height 101
drag, startPoint x: 1141, startPoint y: 353, endPoint x: 1130, endPoint y: 355, distance: 11.2
click at [1130, 389] on span "spa" at bounding box center [1152, 397] width 60 height 16
click at [1162, 389] on span "spa" at bounding box center [1152, 397] width 60 height 16
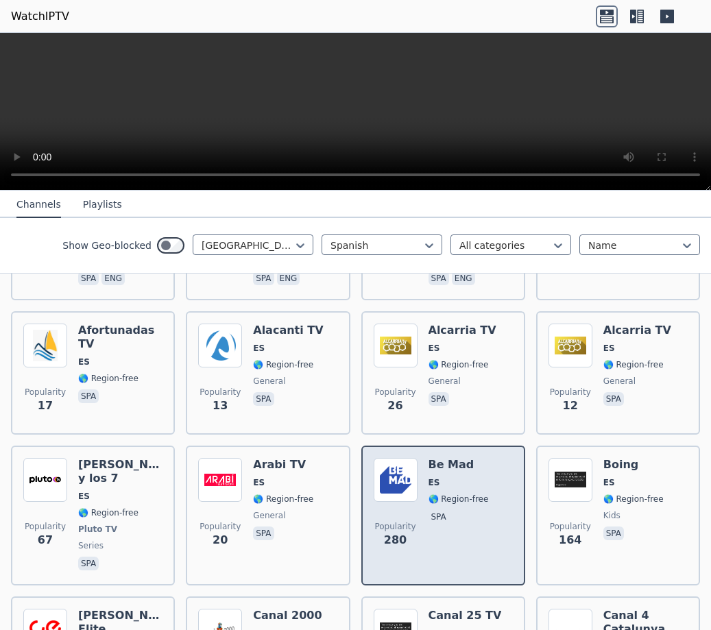
click at [458, 464] on div "Be Mad ES 🌎 Region-free spa" at bounding box center [458, 515] width 60 height 115
click at [471, 463] on div "Be Mad ES 🌎 Region-free spa" at bounding box center [458, 515] width 60 height 115
click at [457, 477] on span "ES" at bounding box center [458, 482] width 60 height 11
click at [461, 493] on span "🌎 Region-free" at bounding box center [458, 498] width 60 height 11
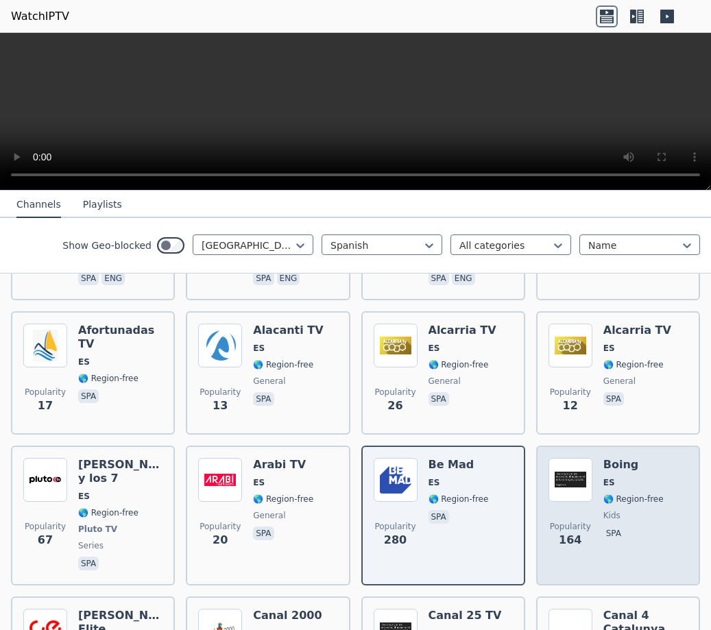
click at [576, 482] on img at bounding box center [570, 480] width 44 height 44
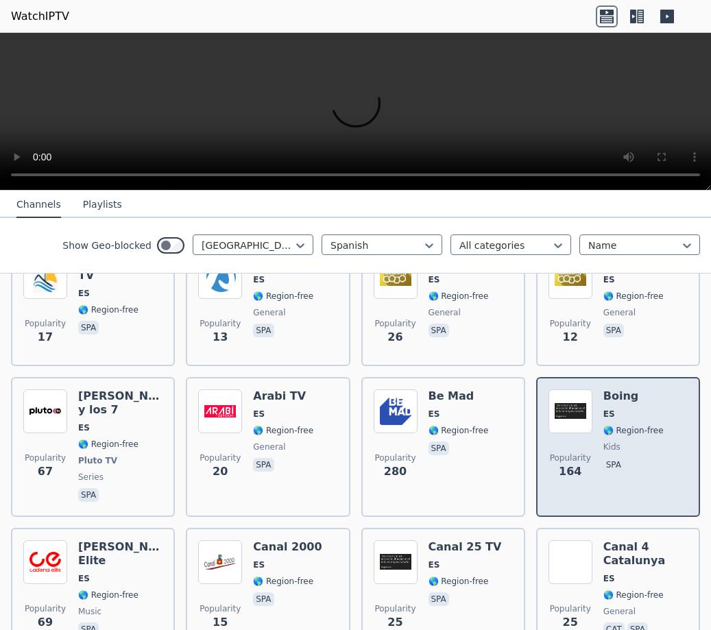
scroll to position [548, 0]
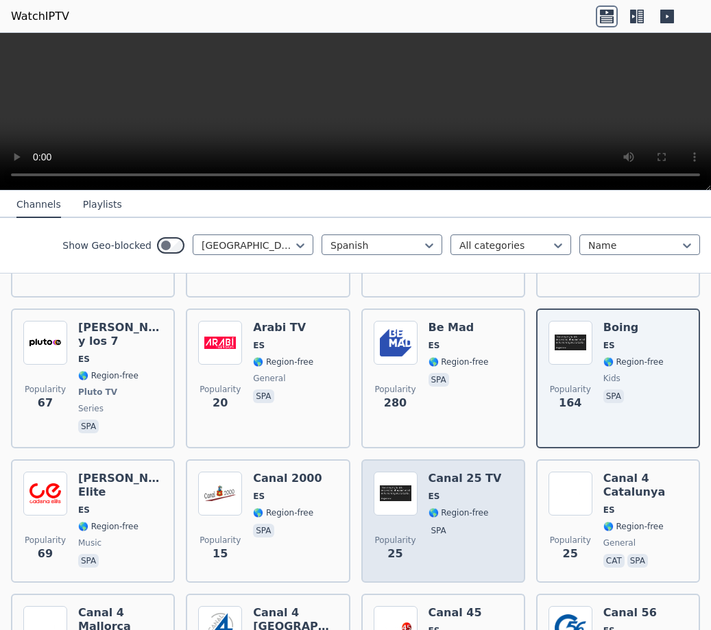
click at [428, 477] on div "Canal 25 TV ES 🌎 Region-free spa" at bounding box center [464, 520] width 73 height 99
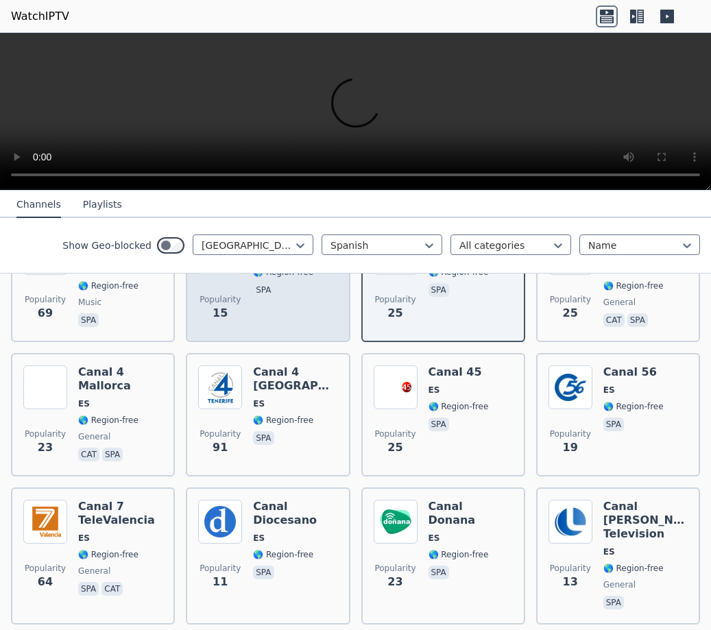
scroll to position [959, 0]
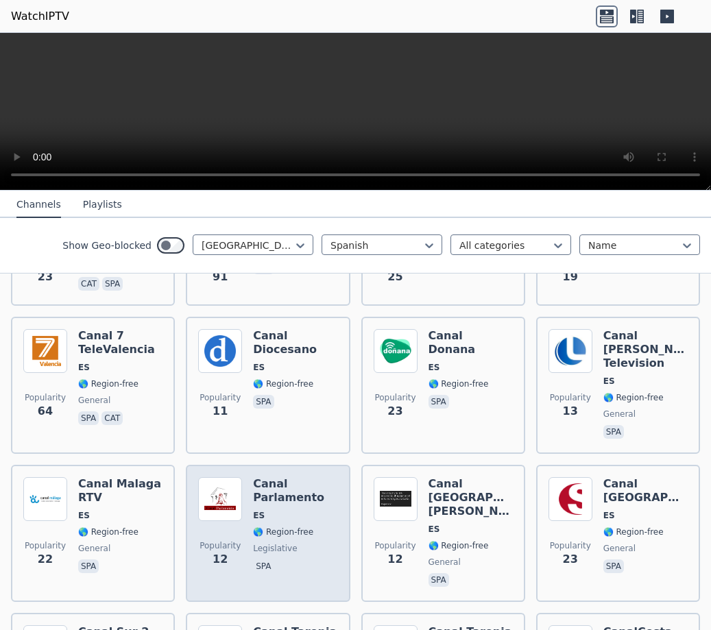
click at [299, 526] on span "🌎 Region-free" at bounding box center [283, 531] width 60 height 11
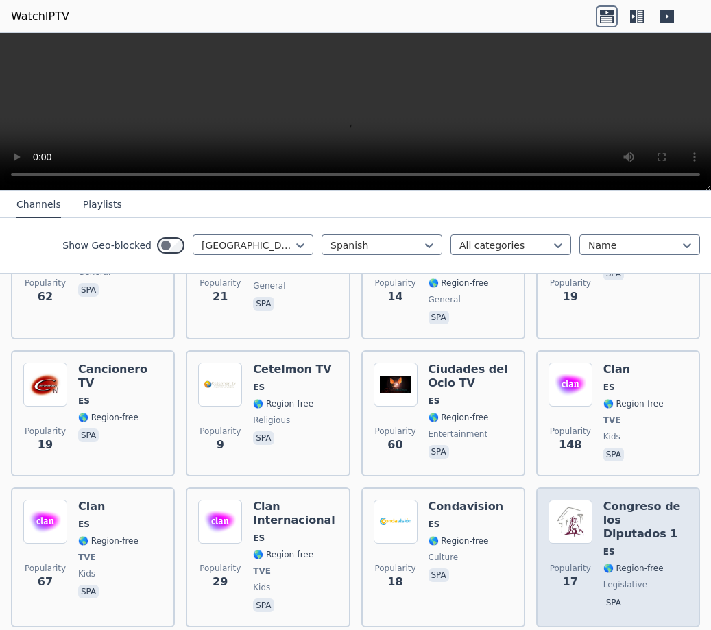
scroll to position [1370, 0]
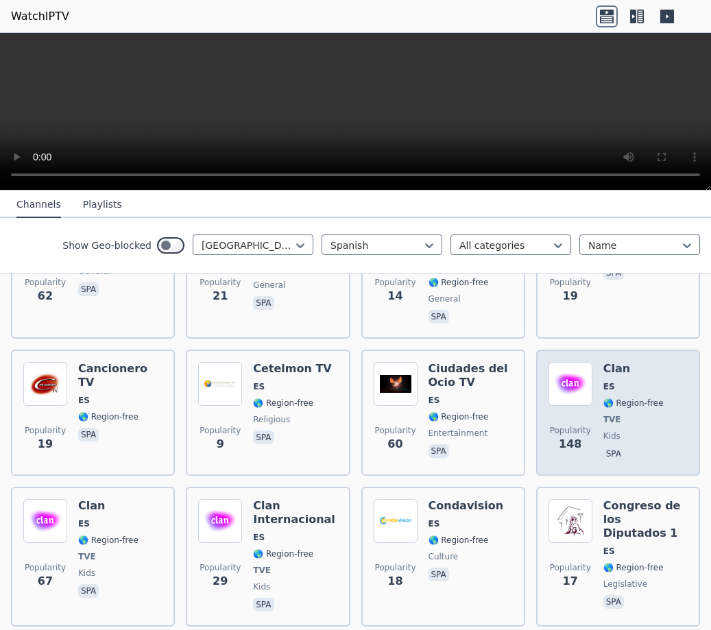
click at [576, 425] on span "Popularity" at bounding box center [570, 430] width 41 height 11
click at [603, 362] on div "Clan ES 🌎 Region-free TVE kids spa" at bounding box center [633, 412] width 60 height 101
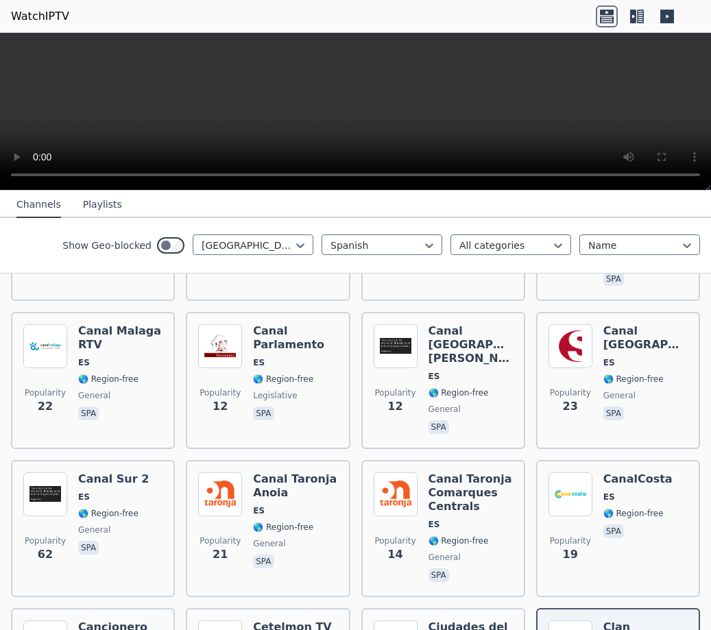
scroll to position [1096, 0]
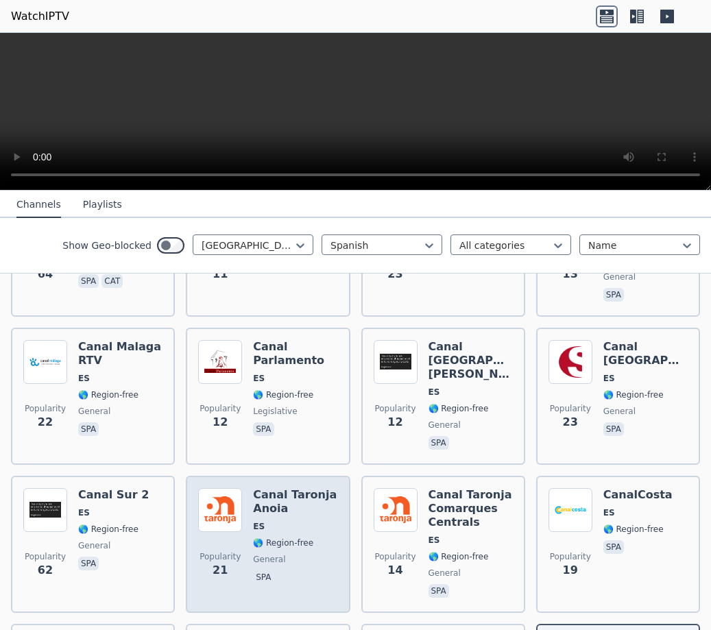
click at [214, 562] on span "21" at bounding box center [219, 570] width 15 height 16
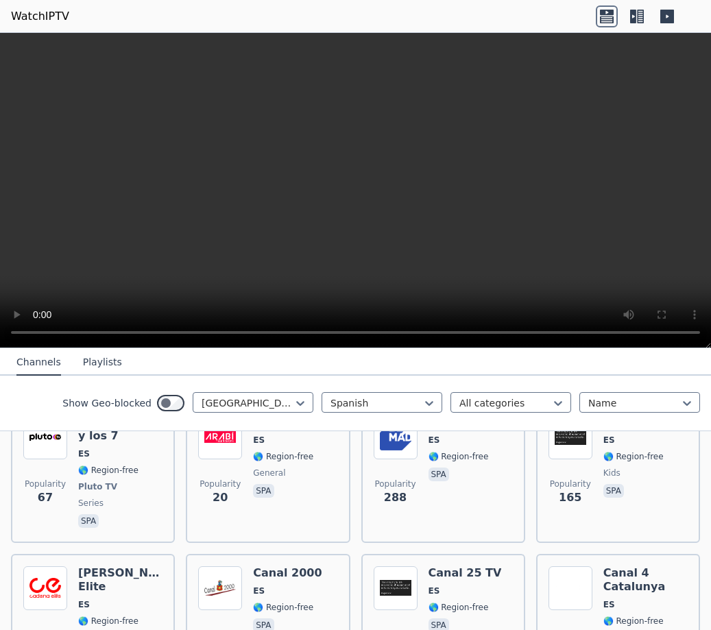
scroll to position [617, 0]
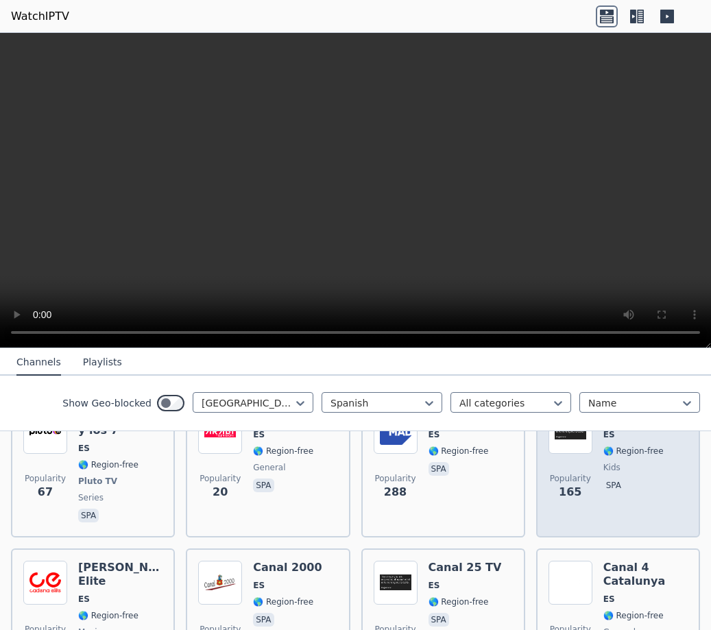
click at [616, 462] on div "Boing ES 🌎 Region-free kids spa" at bounding box center [633, 467] width 60 height 115
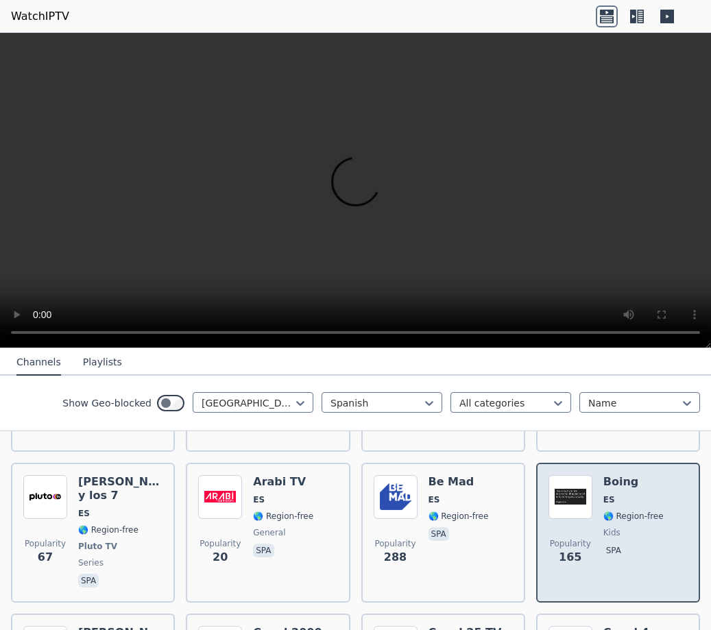
scroll to position [548, 0]
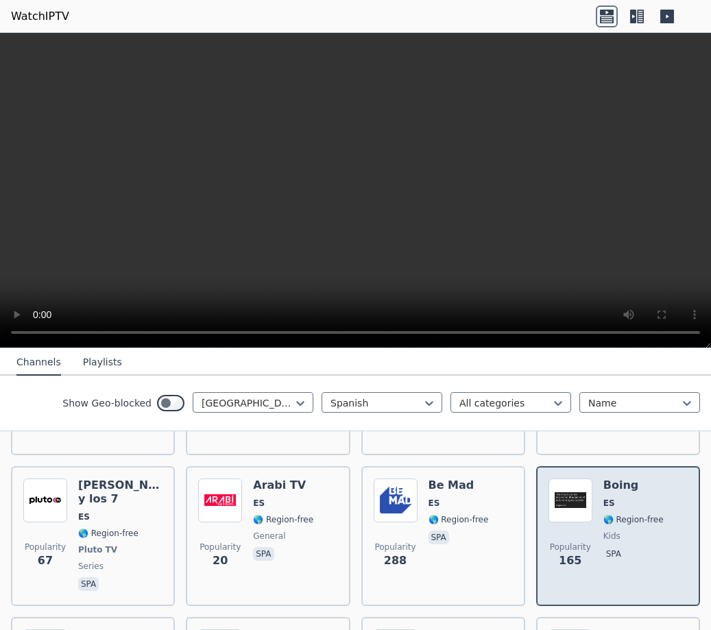
click at [586, 523] on div "Popularity 165 Boing ES 🌎 Region-free kids spa" at bounding box center [617, 535] width 139 height 115
click at [632, 497] on span "ES" at bounding box center [633, 502] width 60 height 11
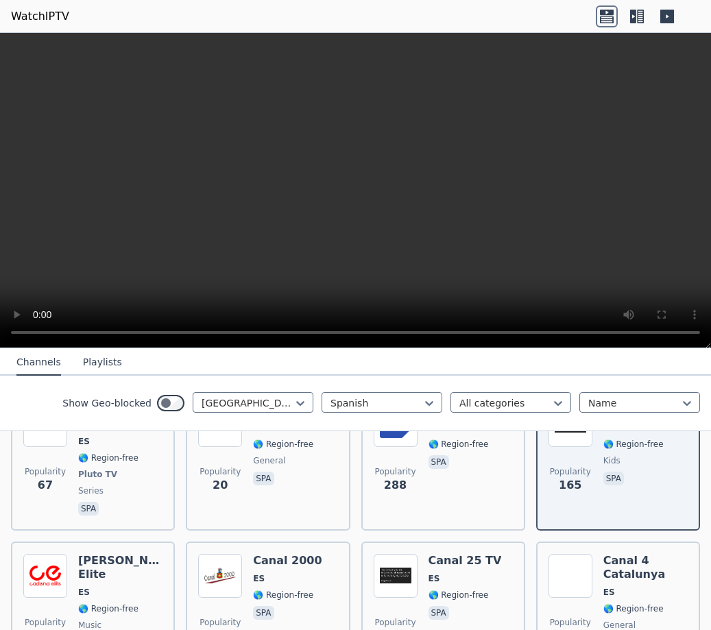
scroll to position [480, 0]
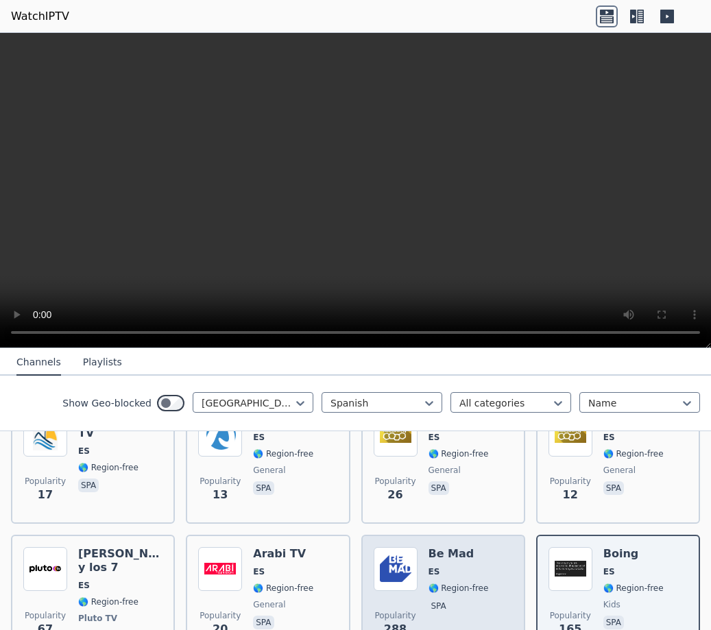
click at [460, 569] on div "Be Mad ES 🌎 Region-free spa" at bounding box center [458, 604] width 60 height 115
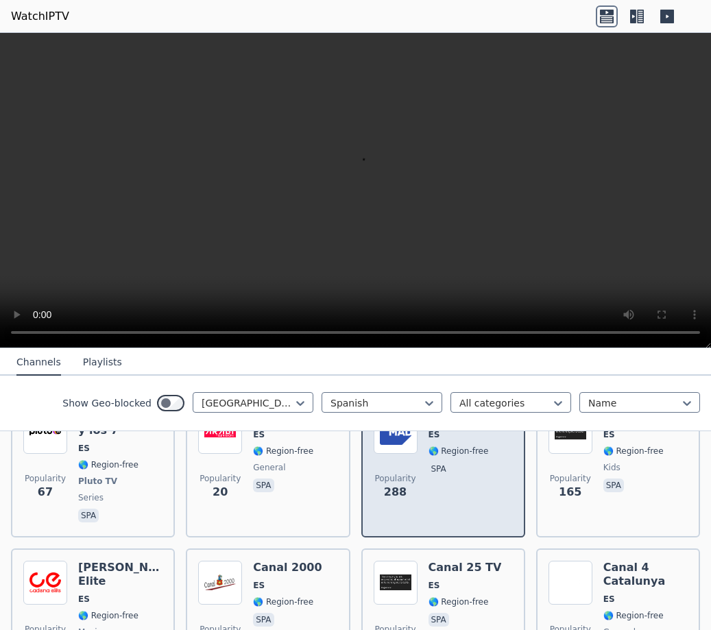
scroll to position [685, 0]
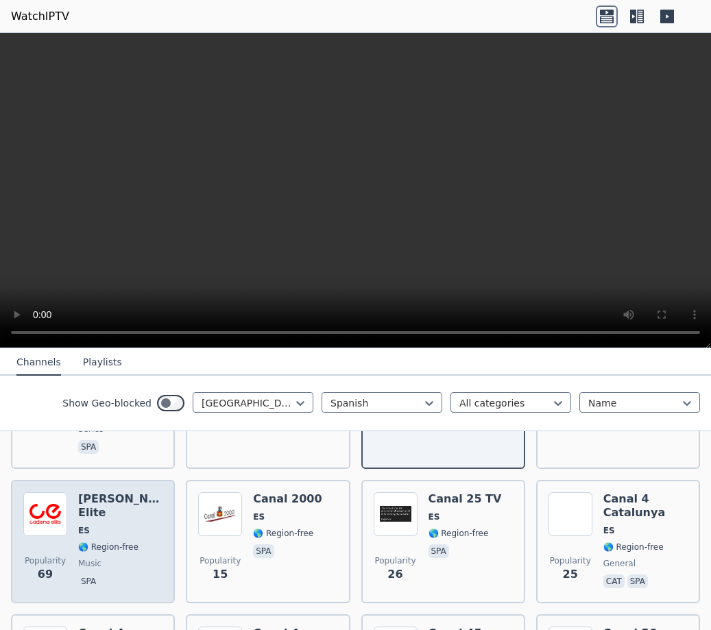
click at [82, 516] on div "Cadena Elite ES 🌎 Region-free music spa" at bounding box center [120, 541] width 84 height 99
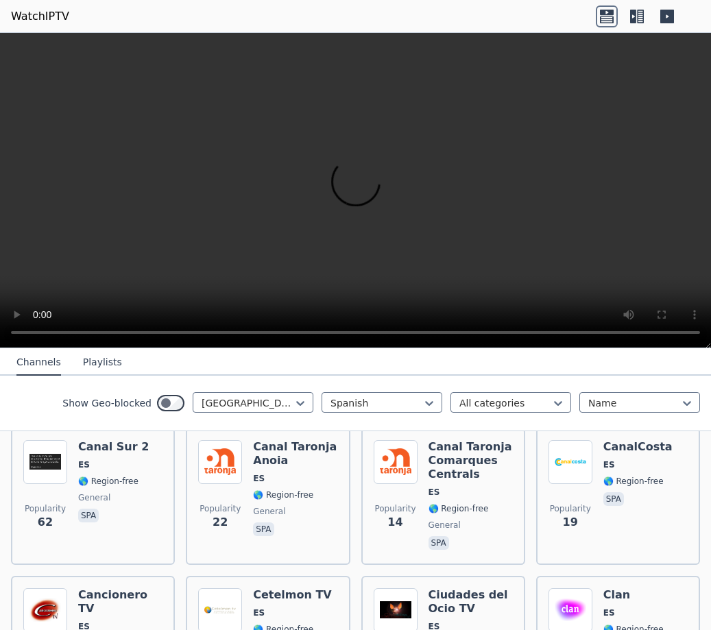
scroll to position [1370, 0]
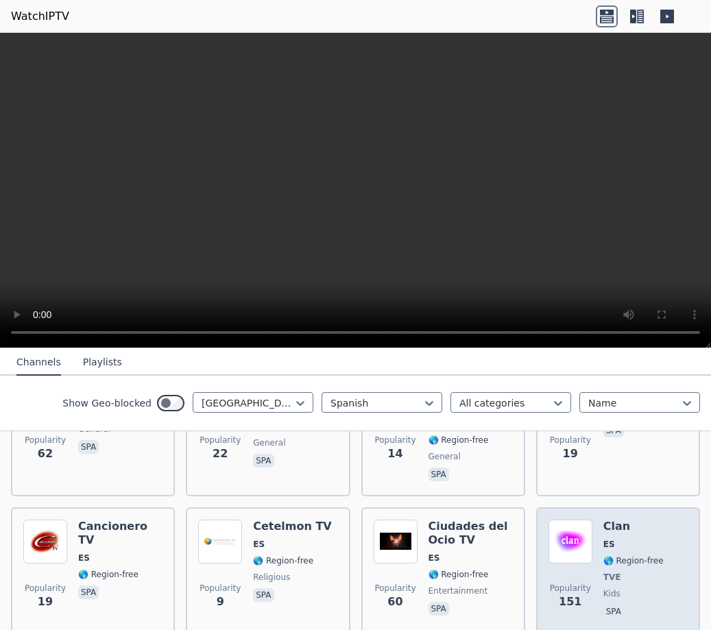
click at [554, 519] on div "Popularity 151" at bounding box center [570, 569] width 44 height 101
click at [548, 519] on img at bounding box center [570, 541] width 44 height 44
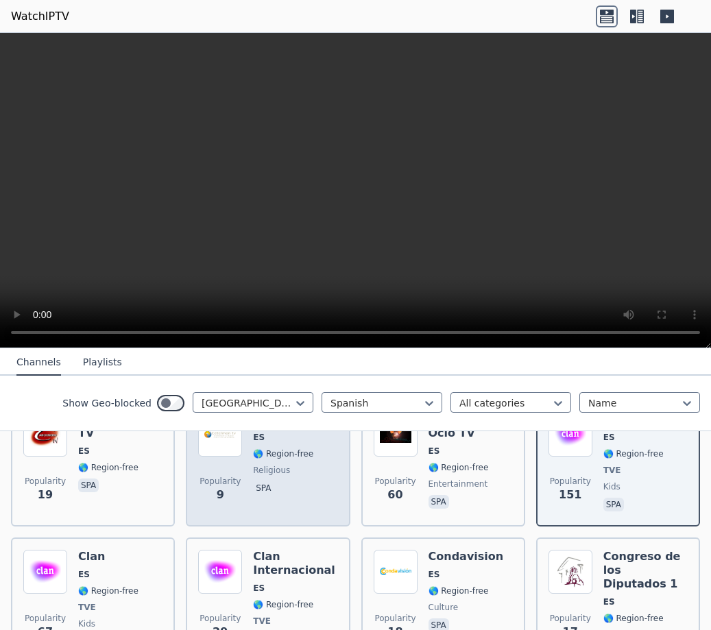
scroll to position [1507, 0]
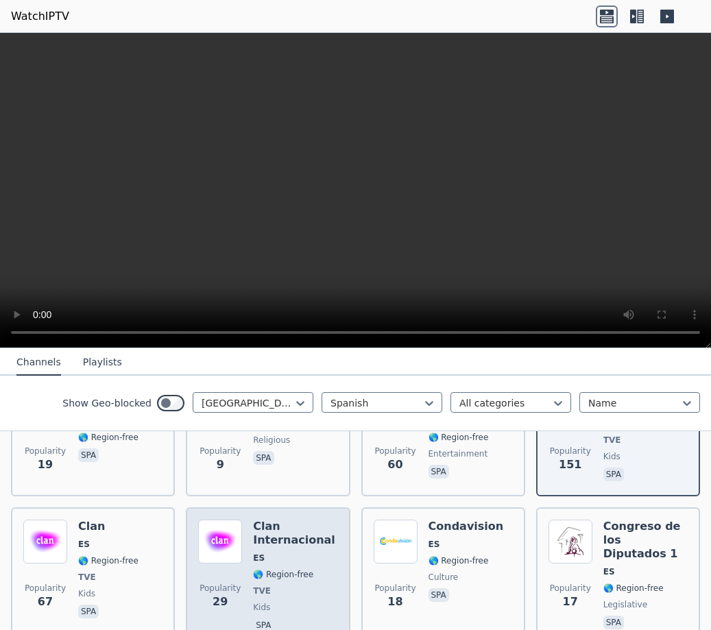
click at [276, 552] on span "ES" at bounding box center [295, 557] width 84 height 11
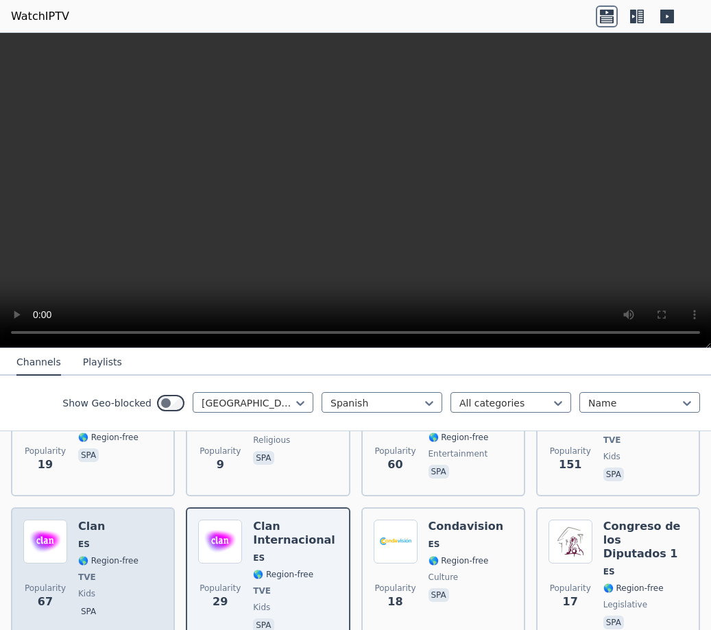
click at [90, 555] on span "🌎 Region-free" at bounding box center [108, 560] width 60 height 11
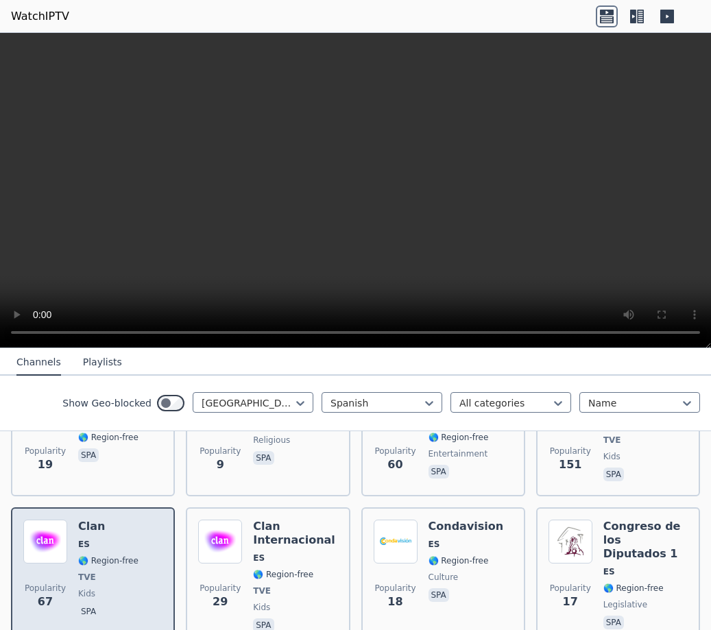
click at [145, 519] on div "Popularity 67 Clan ES 🌎 Region-free TVE kids spa" at bounding box center [92, 576] width 139 height 115
click at [152, 519] on div "Popularity 67 Clan ES 🌎 Region-free TVE kids spa" at bounding box center [92, 576] width 139 height 115
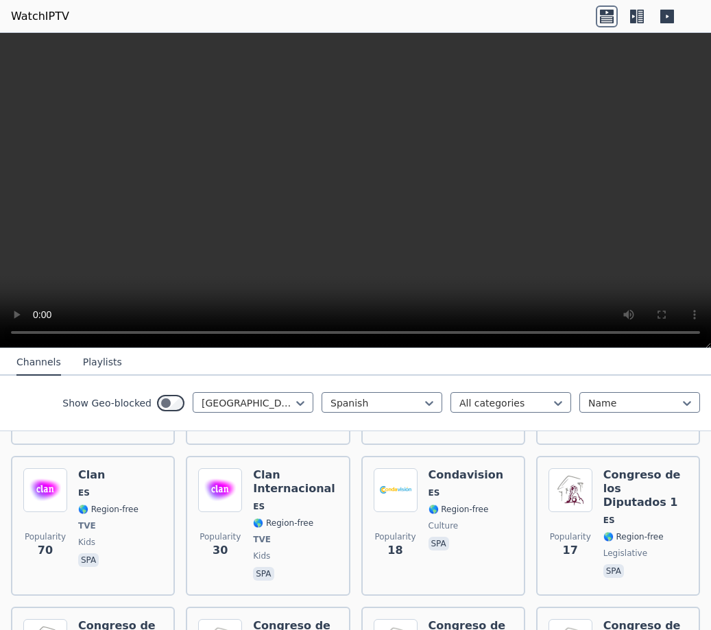
scroll to position [1576, 0]
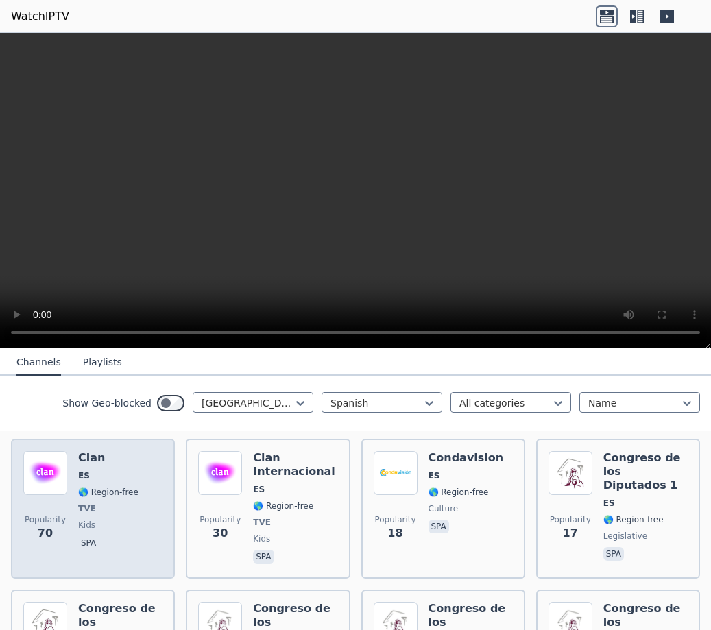
click at [130, 503] on span "TVE" at bounding box center [108, 508] width 60 height 11
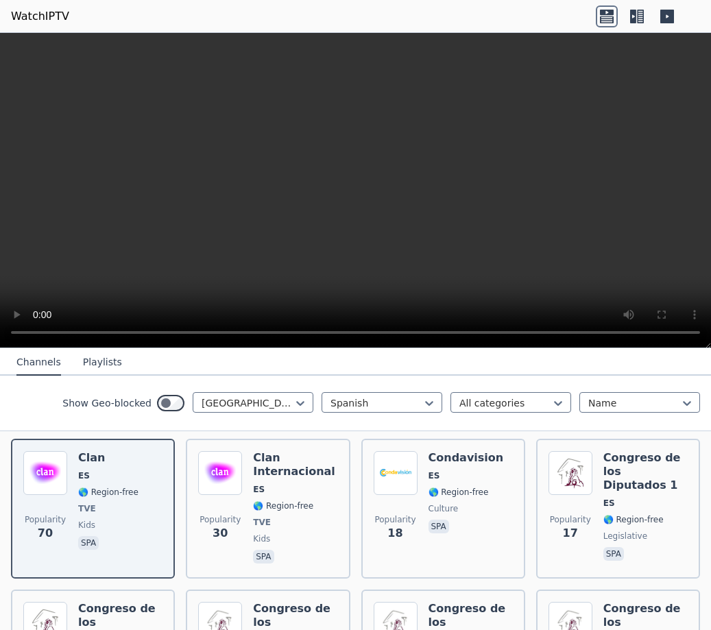
click at [601, 13] on icon at bounding box center [607, 12] width 14 height 5
click at [504, 166] on video at bounding box center [355, 190] width 711 height 315
click at [503, 166] on video at bounding box center [355, 190] width 711 height 315
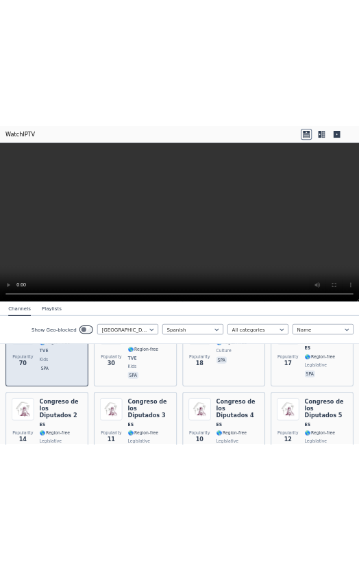
scroll to position [1507, 0]
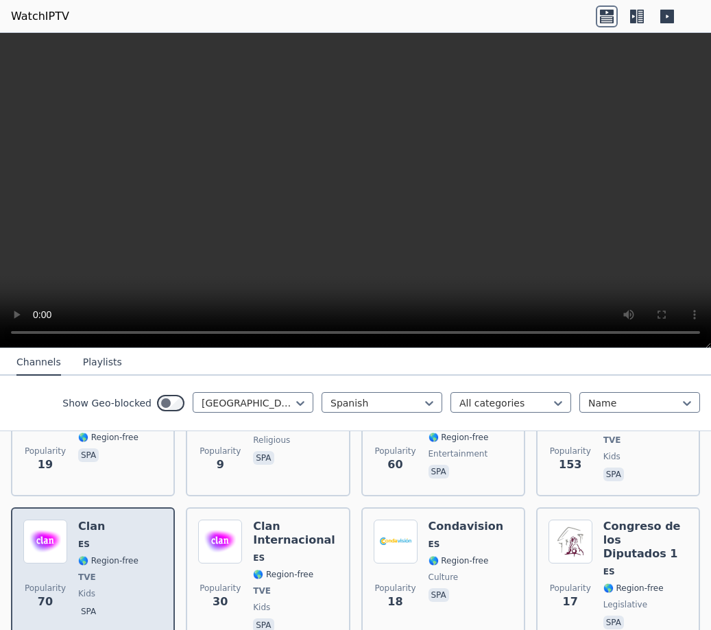
click at [135, 519] on div "Popularity 70 Clan ES 🌎 Region-free TVE kids spa" at bounding box center [92, 576] width 139 height 115
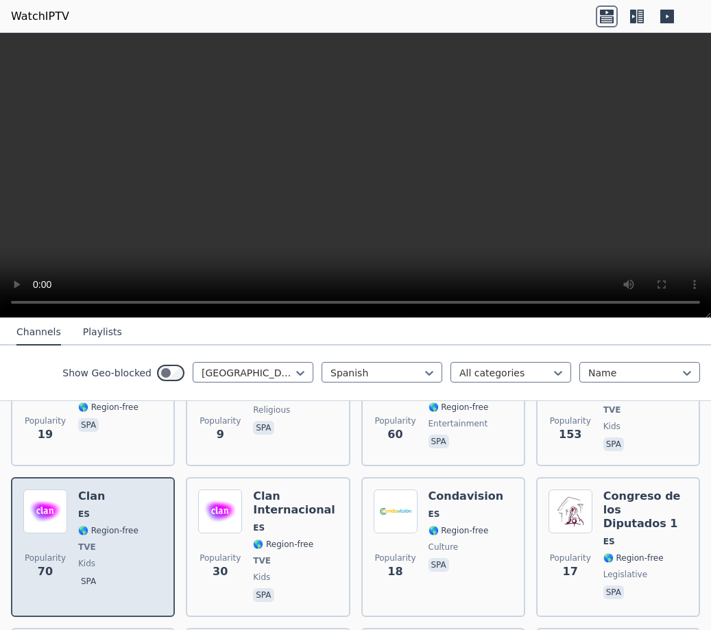
click at [166, 490] on div "Popularity 70 Clan ES 🌎 Region-free TVE kids spa" at bounding box center [93, 547] width 164 height 140
click at [163, 483] on div "Popularity 70 Clan ES 🌎 Region-free TVE kids spa" at bounding box center [93, 547] width 164 height 140
click at [140, 489] on div "Popularity 70 Clan ES 🌎 Region-free TVE kids spa" at bounding box center [92, 546] width 139 height 115
click at [138, 489] on div "Popularity 70 Clan ES 🌎 Region-free TVE kids spa" at bounding box center [92, 546] width 139 height 115
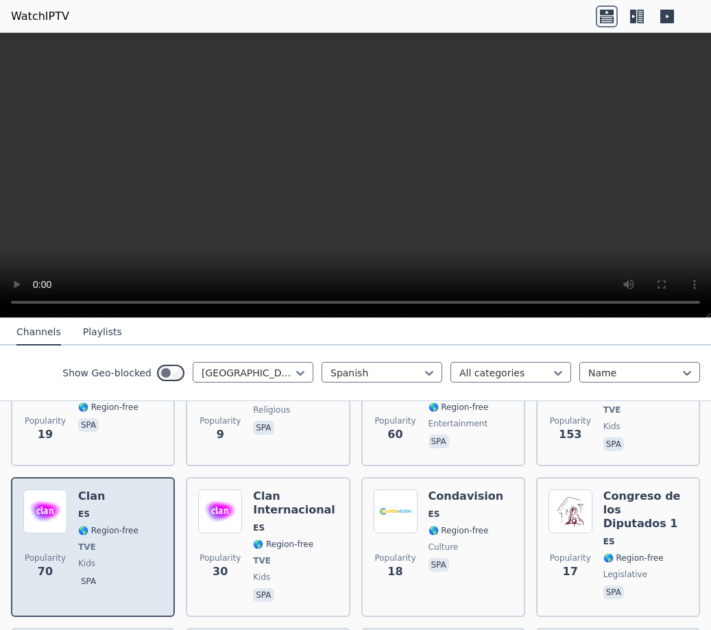
click at [139, 489] on div "Popularity 70 Clan ES 🌎 Region-free TVE kids spa" at bounding box center [92, 546] width 139 height 115
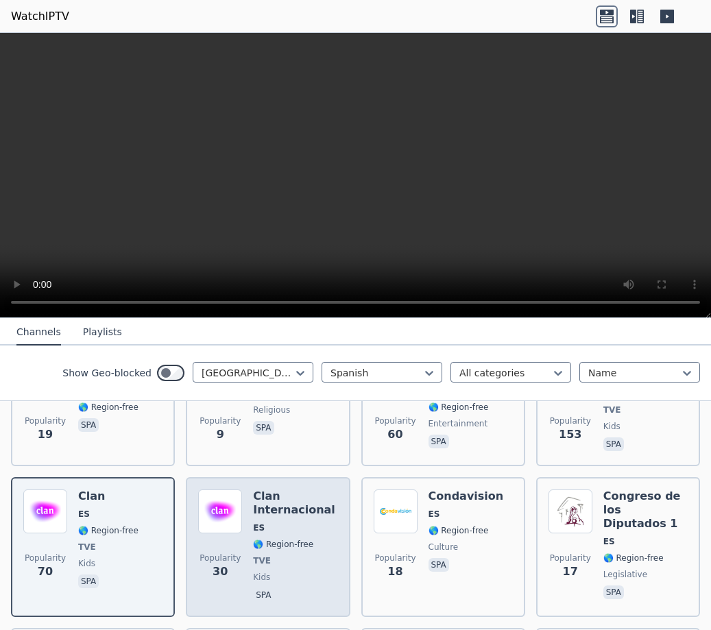
click at [218, 489] on img at bounding box center [220, 511] width 44 height 44
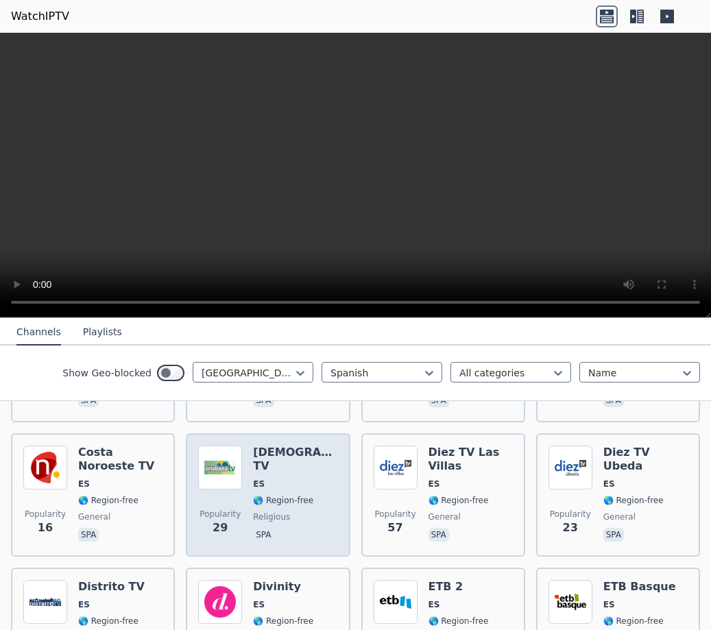
scroll to position [1987, 0]
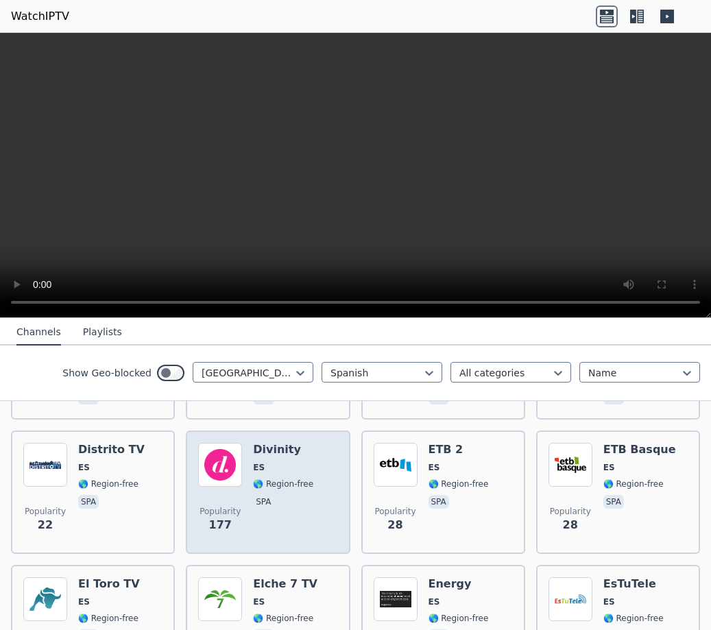
click at [242, 443] on div "Popularity 177 Divinity ES 🌎 Region-free spa" at bounding box center [267, 492] width 139 height 99
